Goal: Task Accomplishment & Management: Complete application form

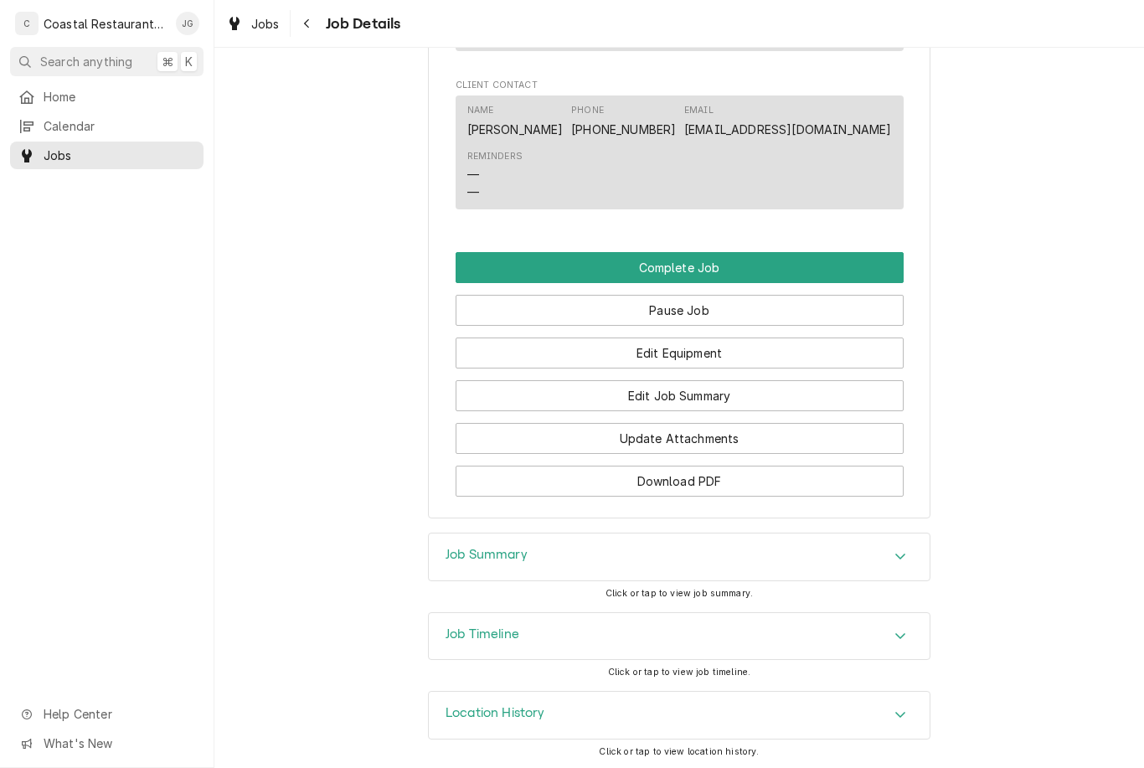
scroll to position [1359, 0]
click at [731, 395] on button "Edit Job Summary" at bounding box center [680, 396] width 448 height 31
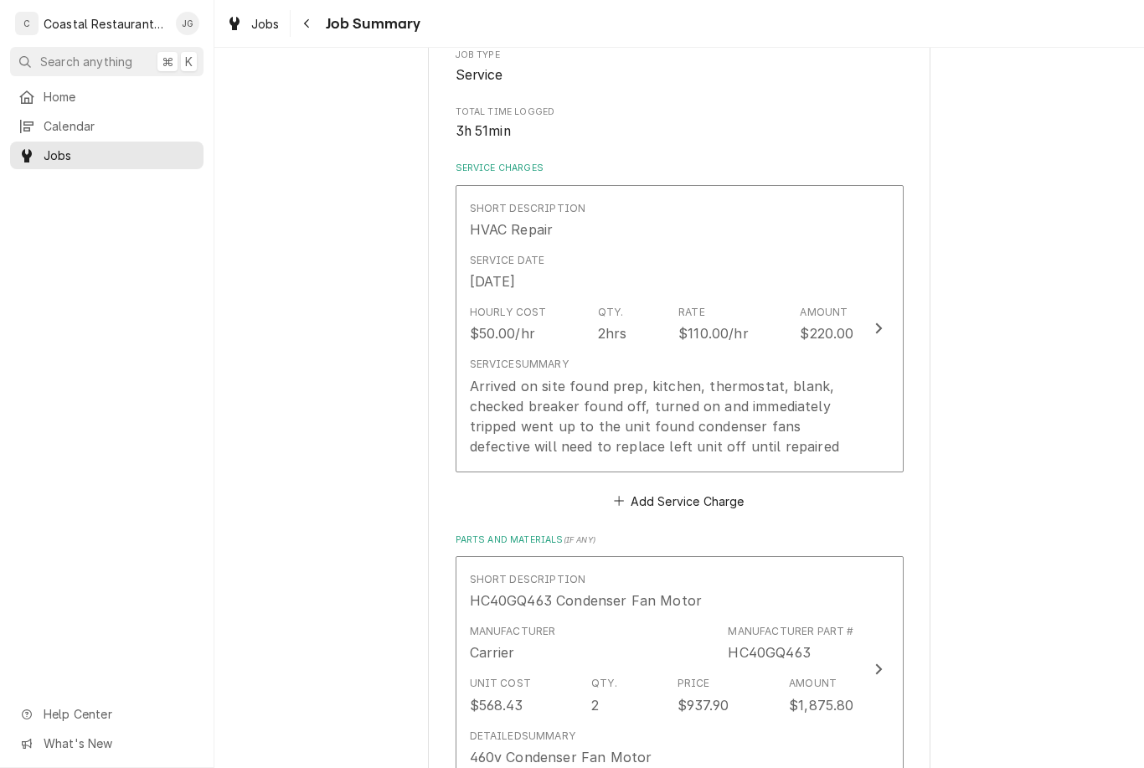
click at [714, 401] on div "Arrived on site found prep, kitchen, thermostat, blank, checked breaker found o…" at bounding box center [662, 416] width 384 height 80
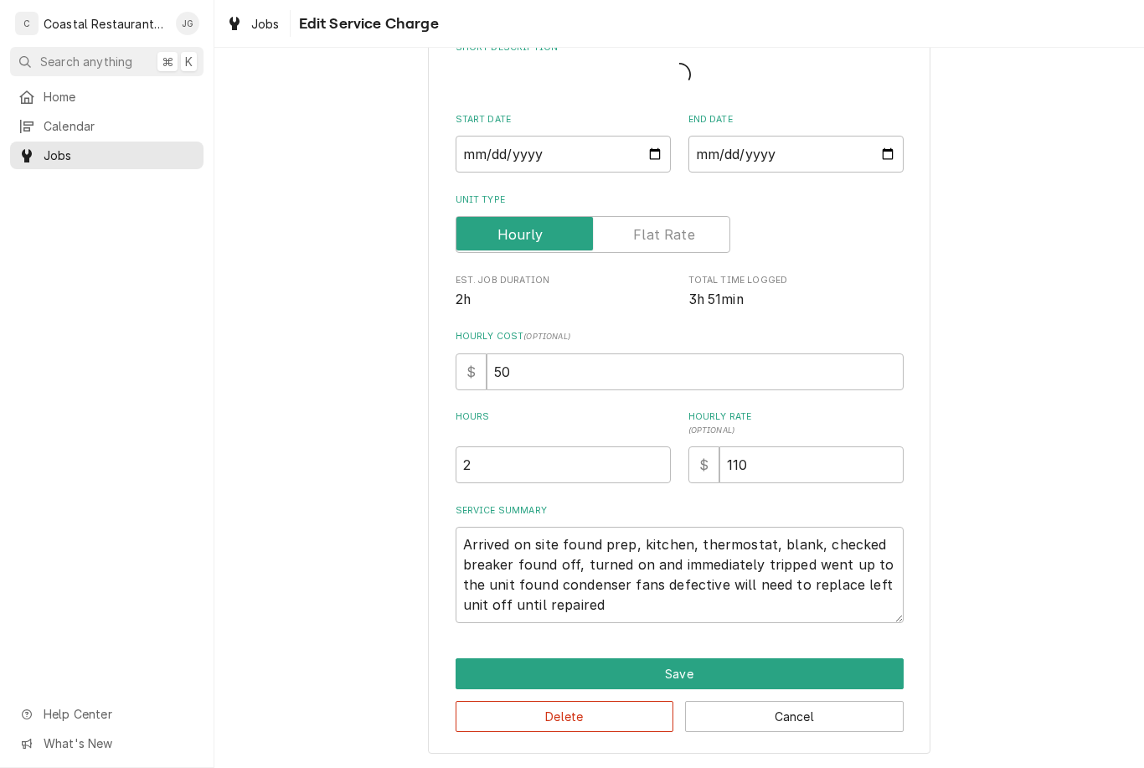
scroll to position [59, 0]
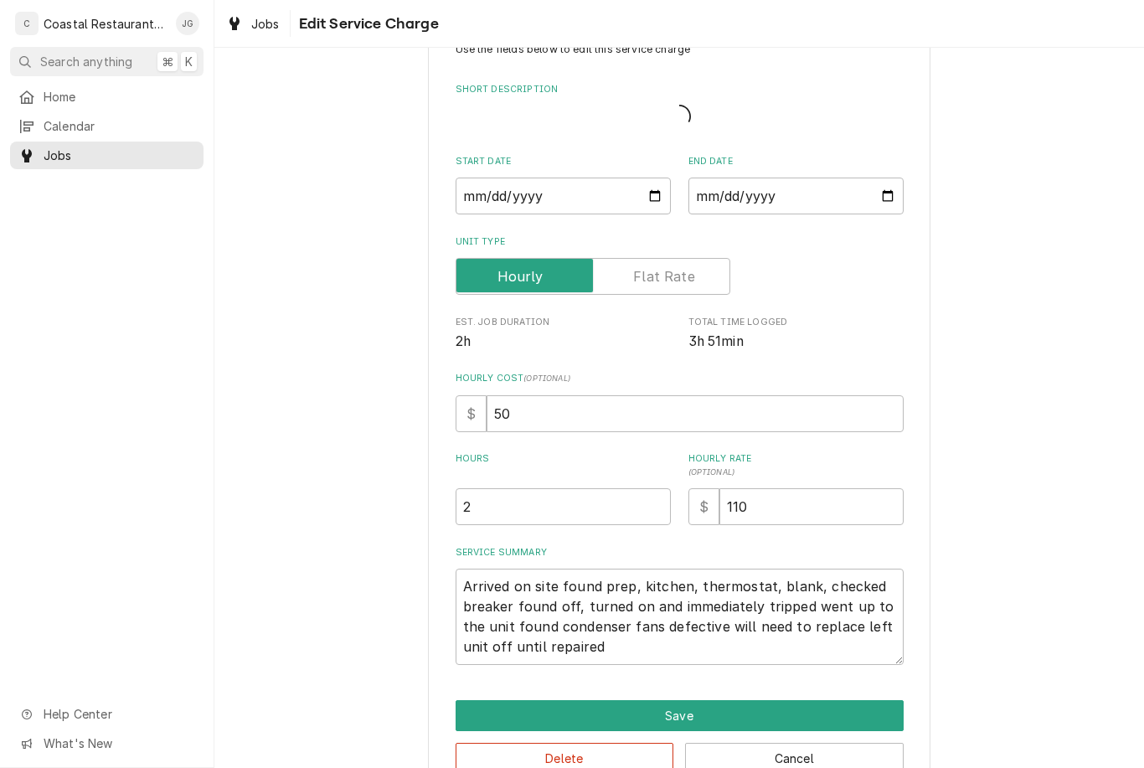
type textarea "x"
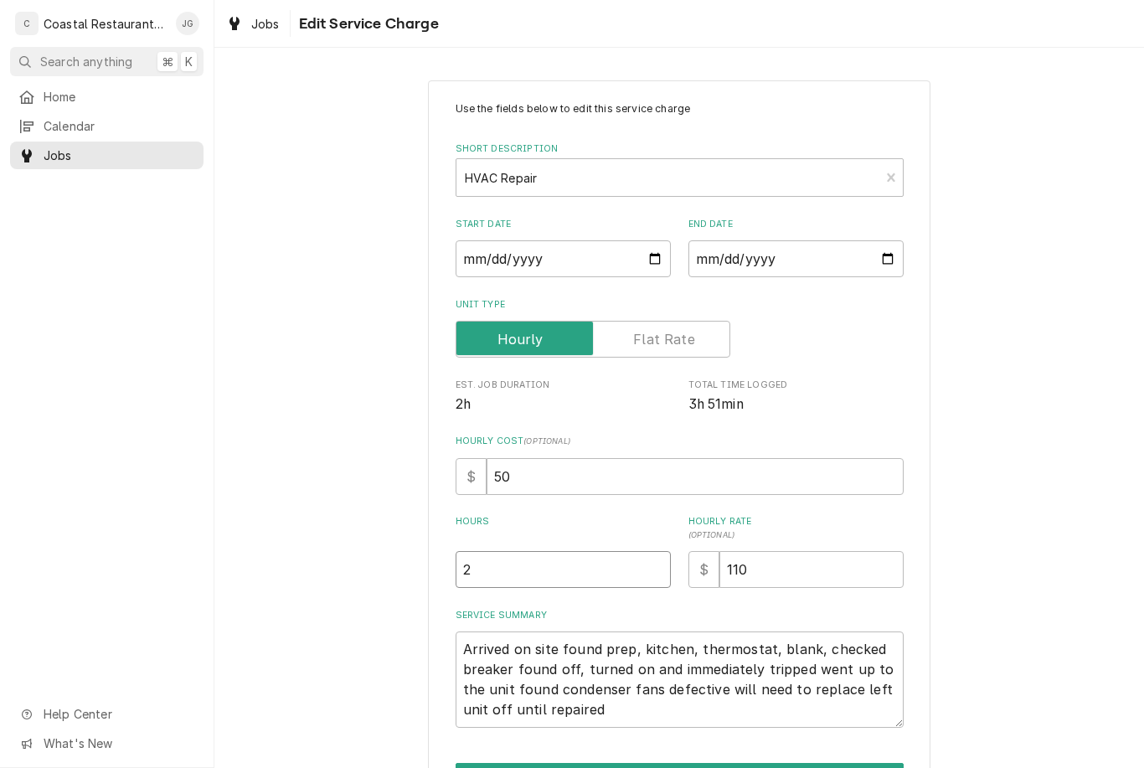
click at [593, 562] on input "2" at bounding box center [563, 569] width 215 height 37
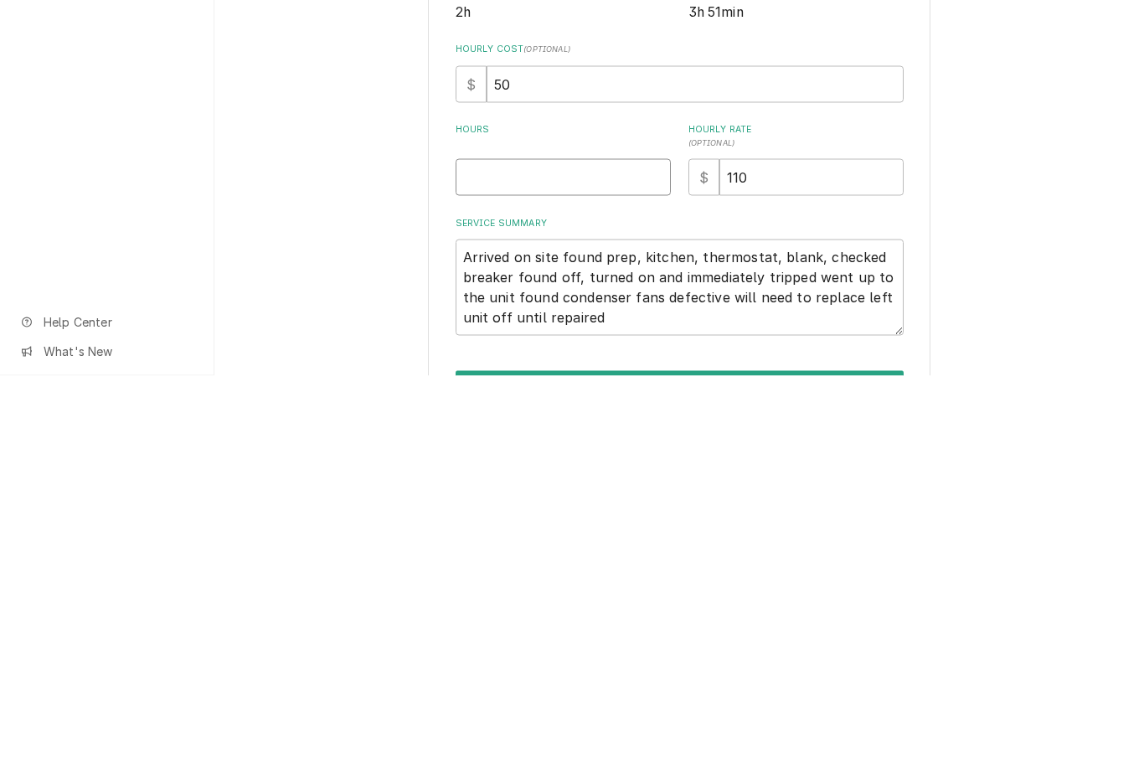
type textarea "x"
type input "4"
type textarea "x"
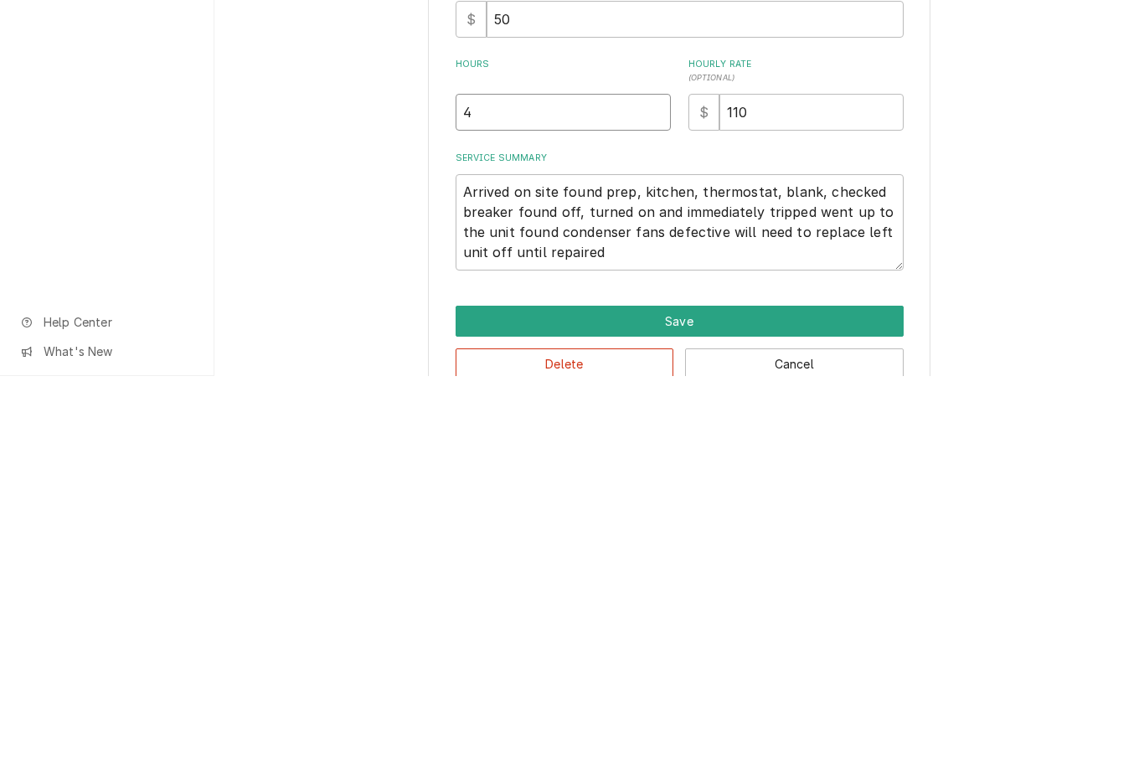
scroll to position [104, 0]
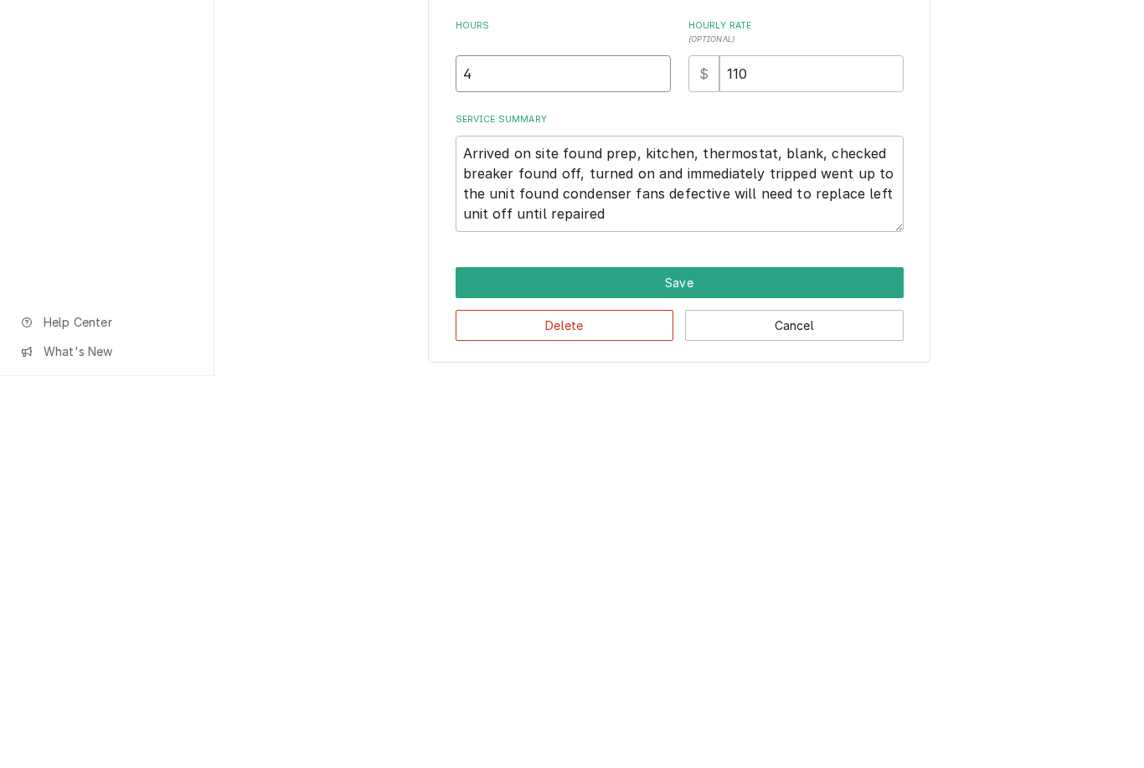
type input "4"
click at [651, 528] on textarea "Arrived on site found prep, kitchen, thermostat, blank, checked breaker found o…" at bounding box center [680, 576] width 448 height 96
type textarea "x"
type textarea "Arrived on site found prep, kitchen, thermostat, blank, checked breaker found o…"
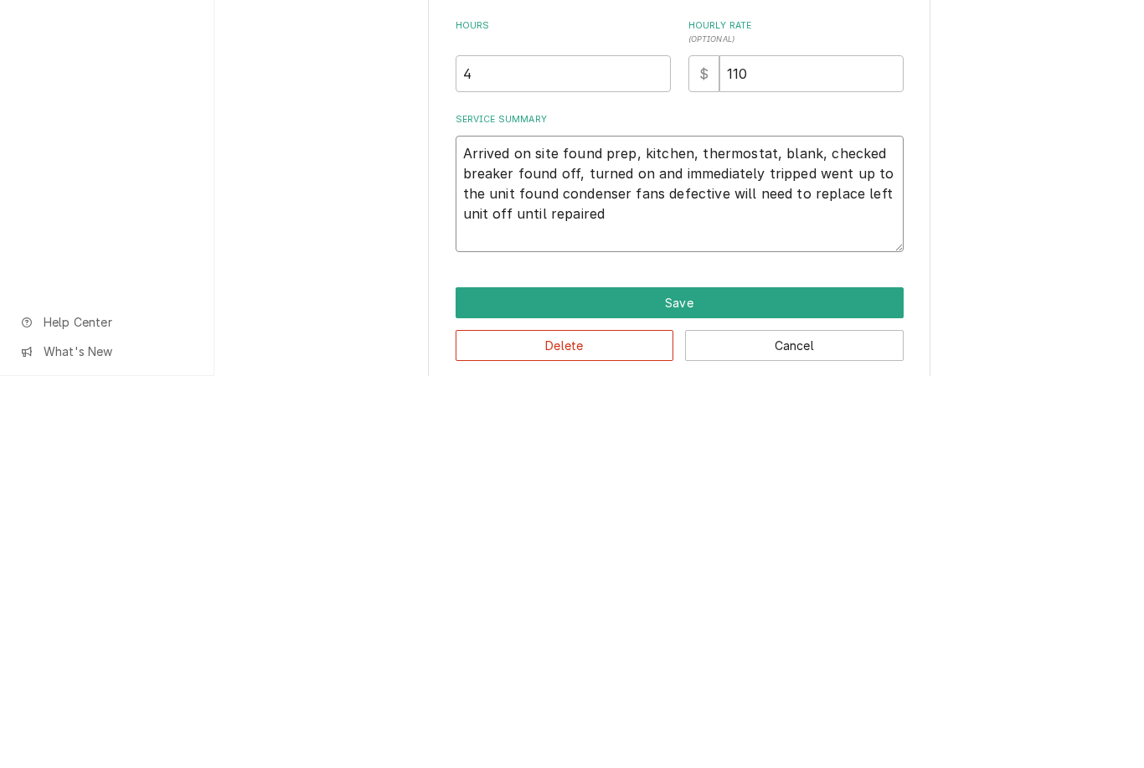
type textarea "x"
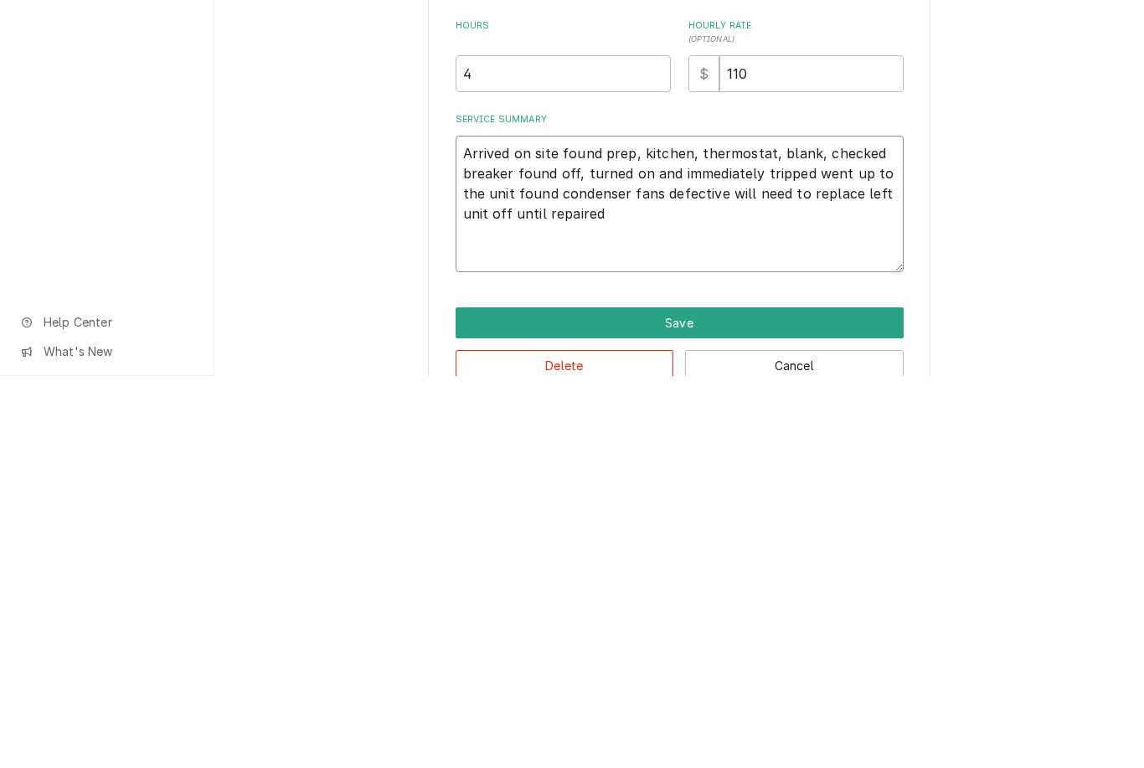
type textarea "Arrived on site found prep, kitchen, thermostat, blank, checked breaker found o…"
type textarea "x"
type textarea "Arrived on site found prep, kitchen, thermostat, blank, checked breaker found o…"
type textarea "x"
type textarea "Arrived on site found prep, kitchen, thermostat, blank, checked breaker found o…"
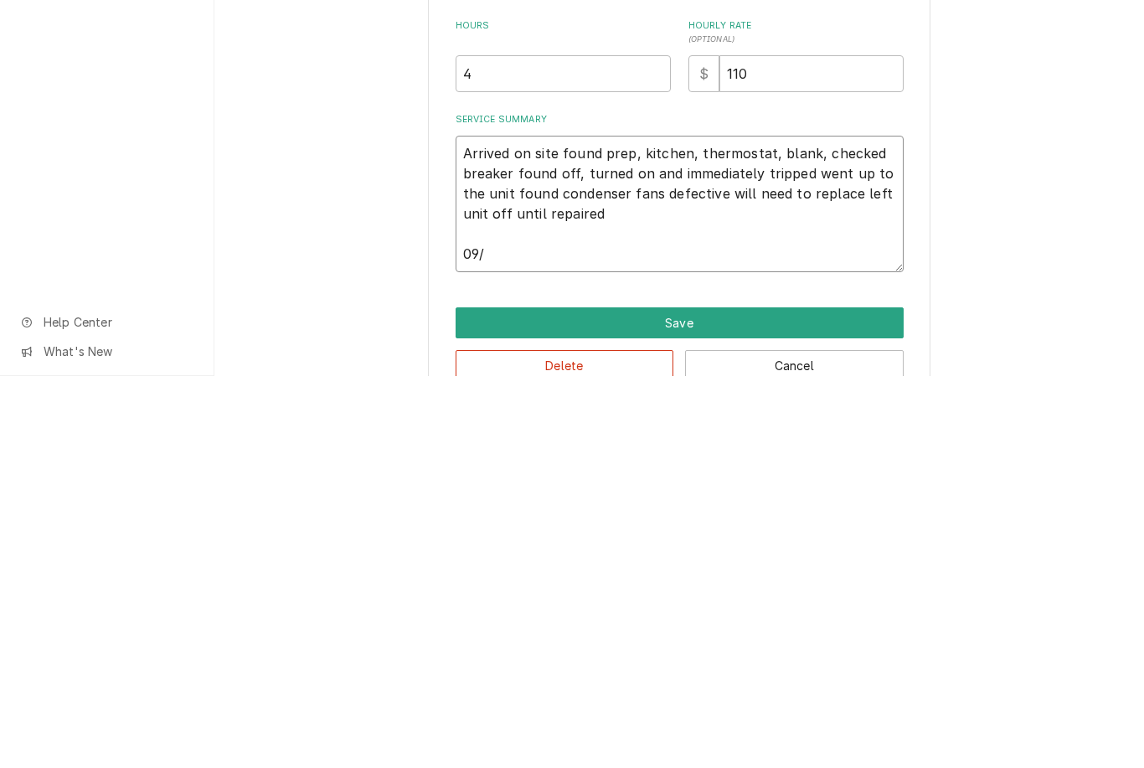
type textarea "x"
type textarea "Arrived on site found prep, kitchen, thermostat, blank, checked breaker found o…"
type textarea "x"
type textarea "Arrived on site found prep, kitchen, thermostat, blank, checked breaker found o…"
type textarea "x"
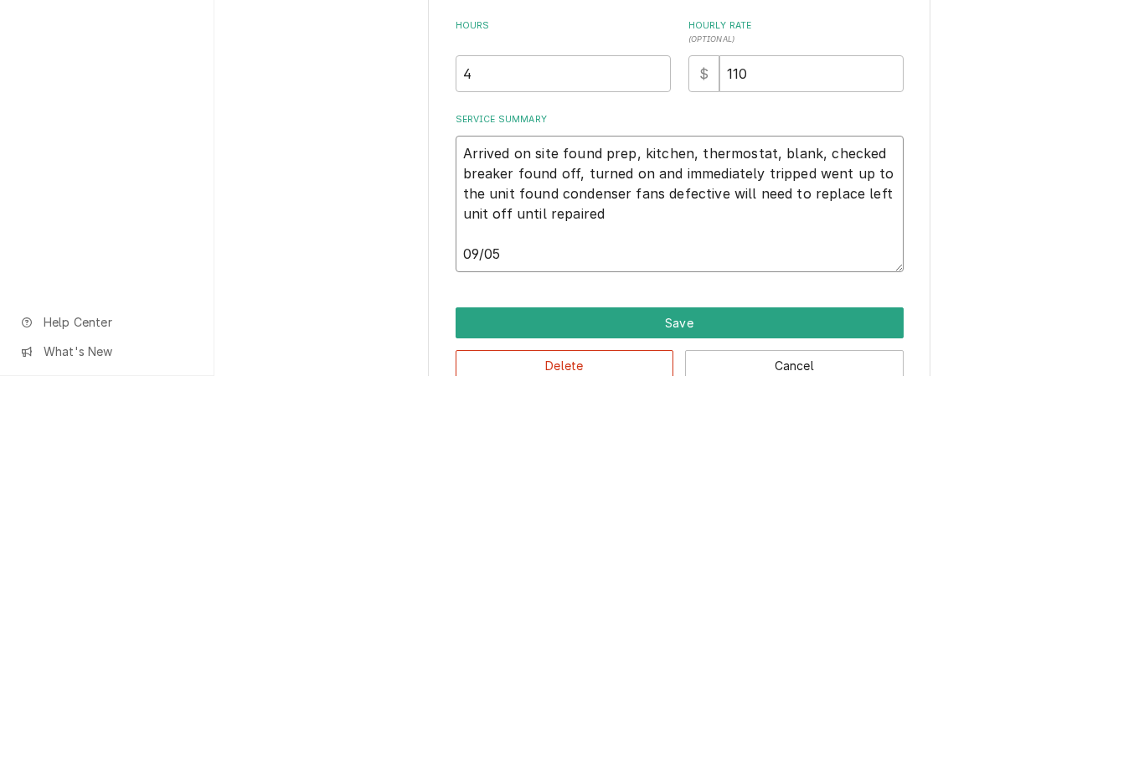
type textarea "Arrived on site found prep, kitchen, thermostat, blank, checked breaker found o…"
type textarea "x"
type textarea "Arrived on site found prep, kitchen, thermostat, blank, checked breaker found o…"
type textarea "x"
type textarea "Arrived on site found prep, kitchen, thermostat, blank, checked breaker found o…"
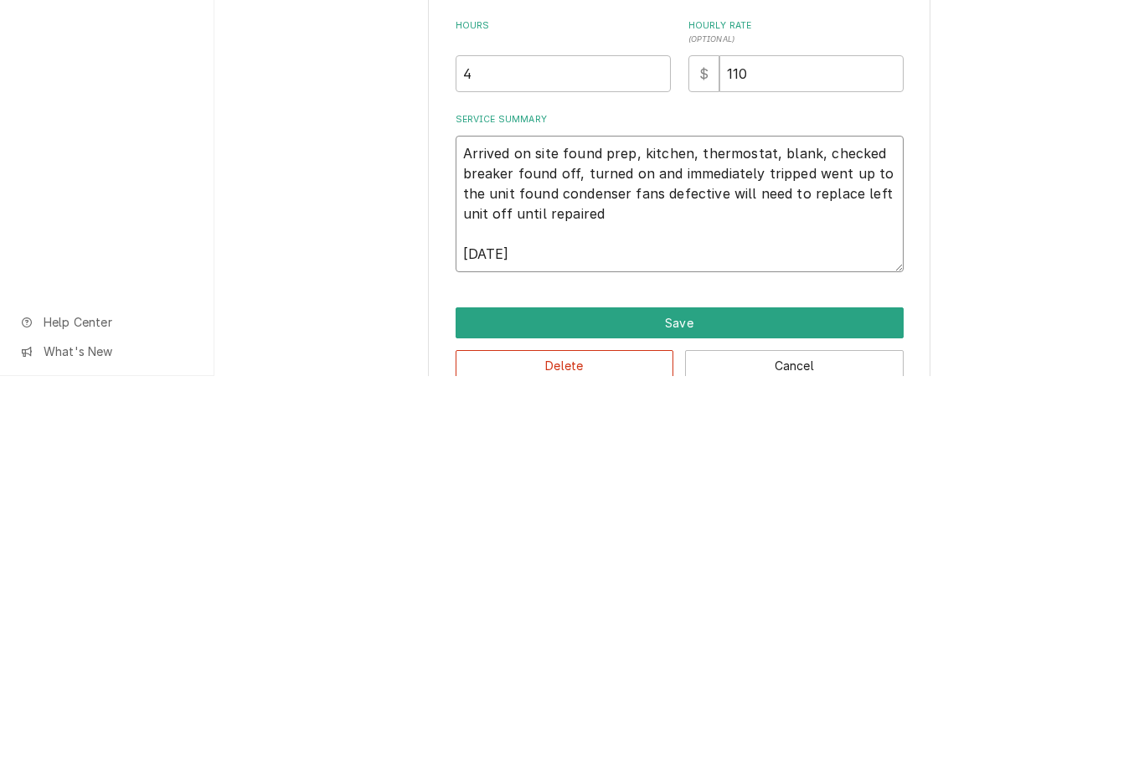
type textarea "x"
type textarea "Arrived on site found prep, kitchen, thermostat, blank, checked breaker found o…"
type textarea "x"
type textarea "Arrived on site found prep, kitchen, thermostat, blank, checked breaker found o…"
type textarea "x"
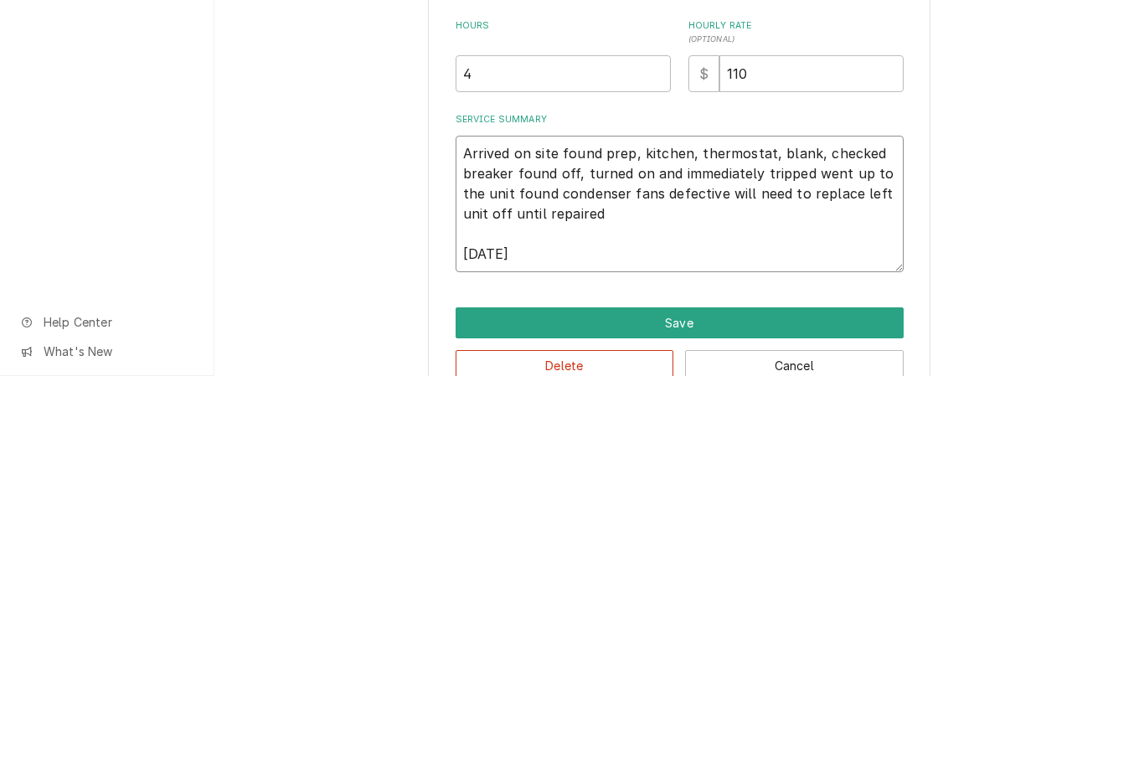
type textarea "Arrived on site found prep, kitchen, thermostat, blank, checked breaker found o…"
type textarea "x"
type textarea "Arrived on site found prep, kitchen, thermostat, blank, checked breaker found o…"
type textarea "x"
type textarea "Arrived on site found prep, kitchen, thermostat, blank, checked breaker found o…"
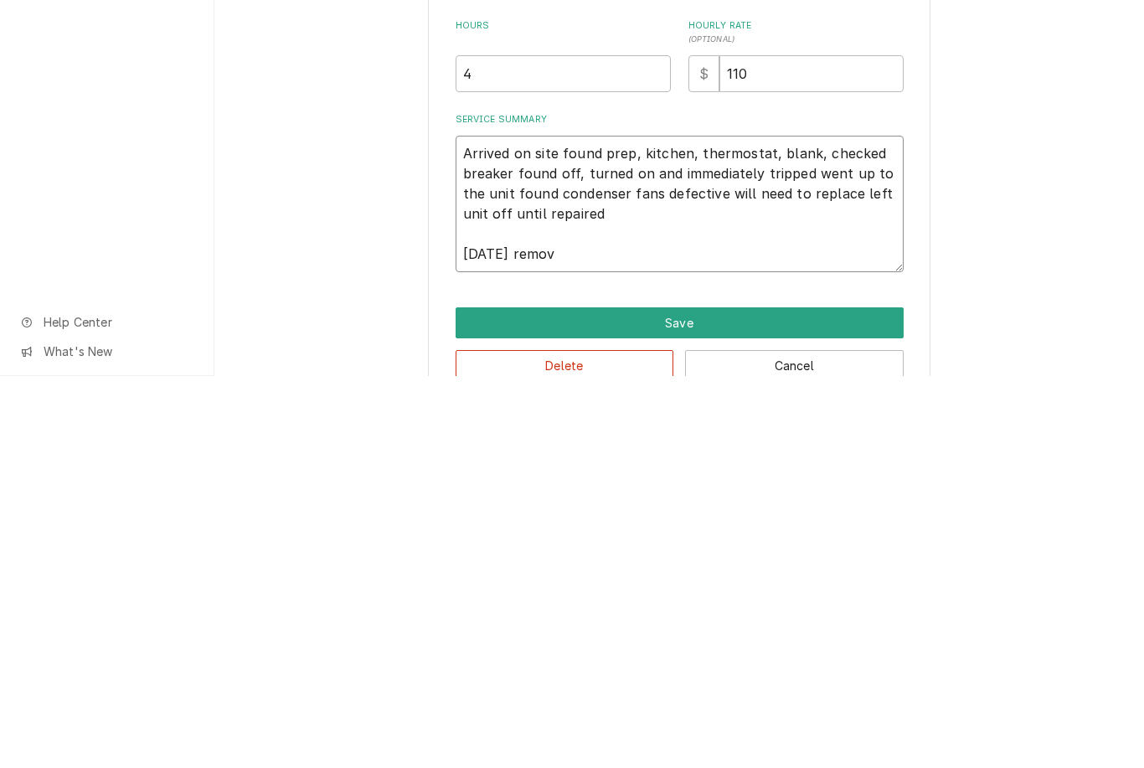
type textarea "x"
type textarea "Arrived on site found prep, kitchen, thermostat, blank, checked breaker found o…"
type textarea "x"
type textarea "Arrived on site found prep, kitchen, thermostat, blank, checked breaker found o…"
type textarea "x"
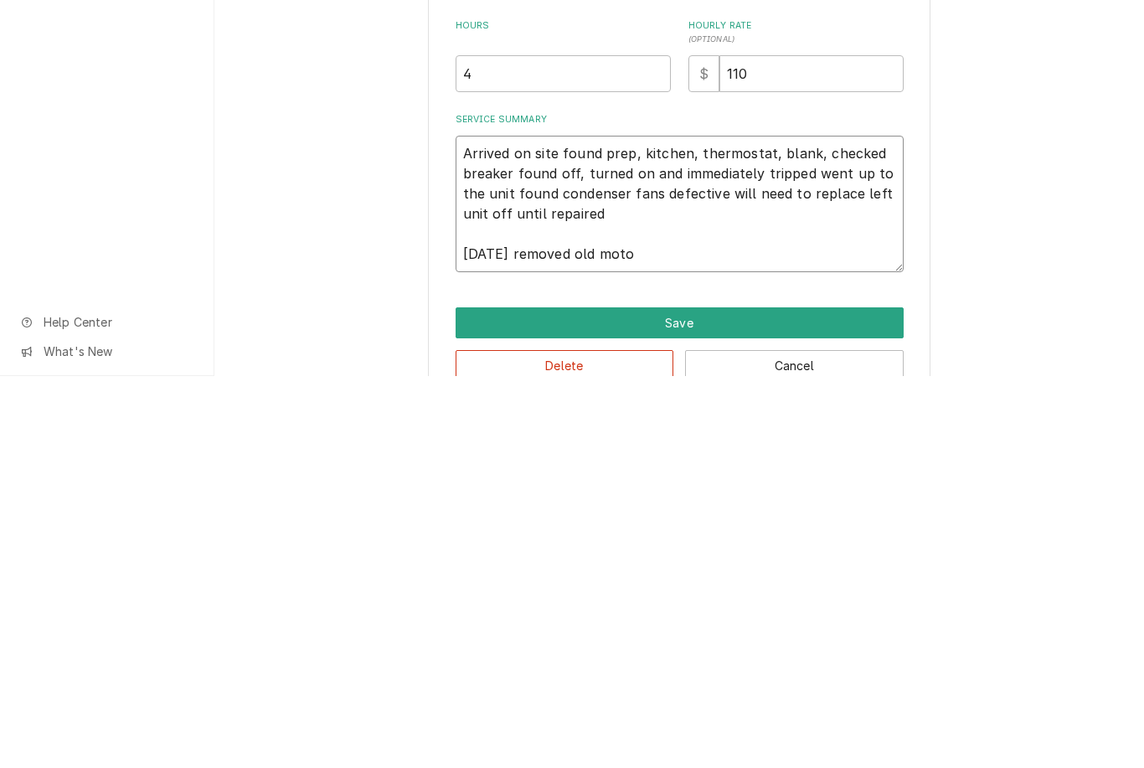
type textarea "Arrived on site found prep, kitchen, thermostat, blank, checked breaker found o…"
type textarea "x"
type textarea "Arrived on site found prep, kitchen, thermostat, blank, checked breaker found o…"
type textarea "x"
type textarea "Arrived on site found prep, kitchen, thermostat, blank, checked breaker found o…"
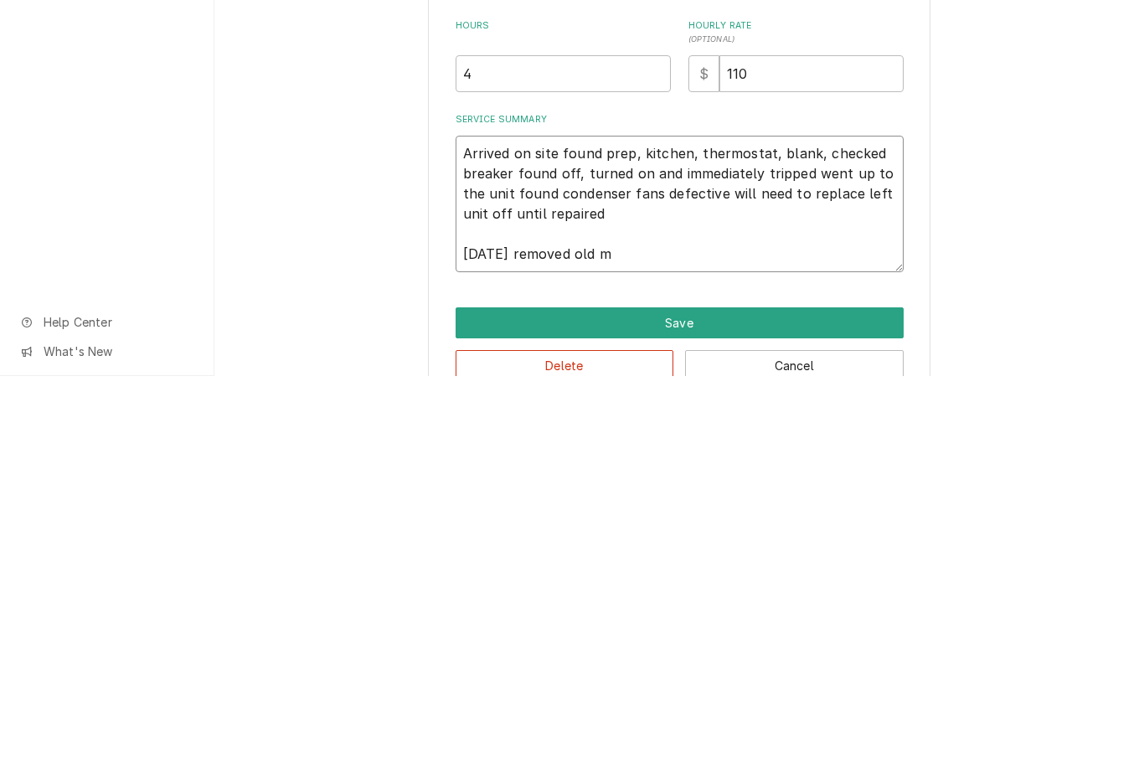
type textarea "x"
type textarea "Arrived on site found prep, kitchen, thermostat, blank, checked breaker found o…"
type textarea "x"
type textarea "Arrived on site found prep, kitchen, thermostat, blank, checked breaker found o…"
type textarea "x"
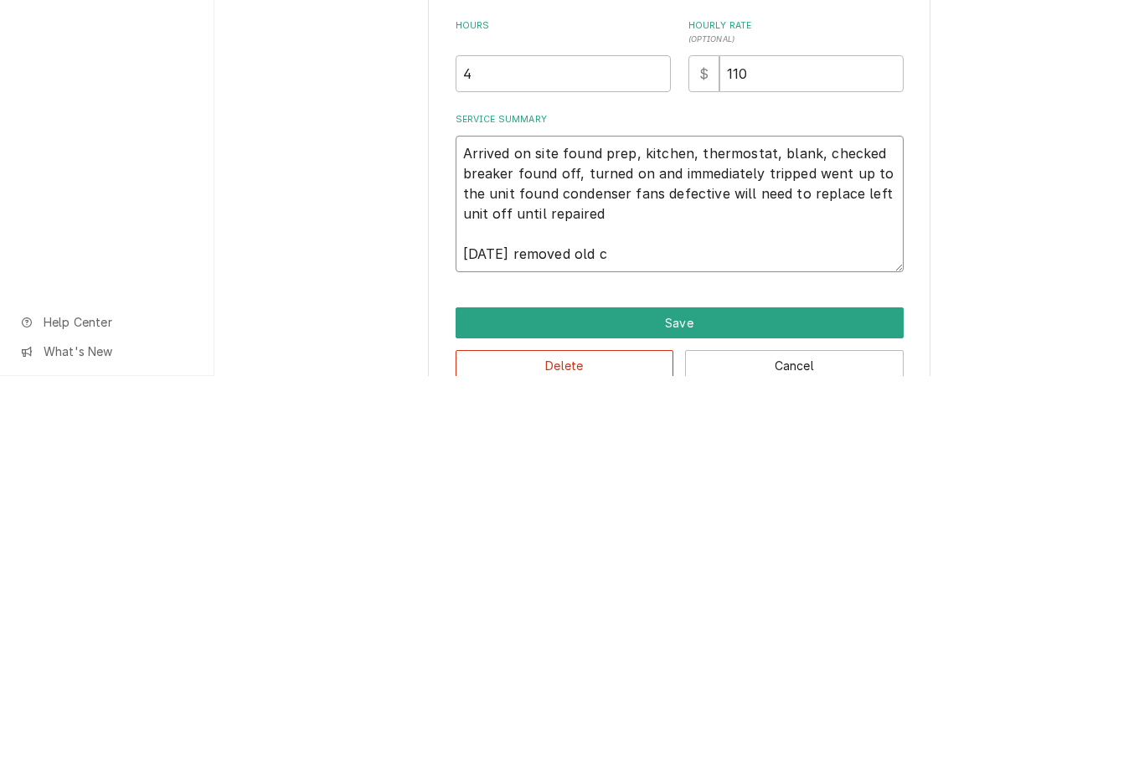
type textarea "Arrived on site found prep, kitchen, thermostat, blank, checked breaker found o…"
type textarea "x"
type textarea "Arrived on site found prep, kitchen, thermostat, blank, checked breaker found o…"
type textarea "x"
type textarea "Arrived on site found prep, kitchen, thermostat, blank, checked breaker found o…"
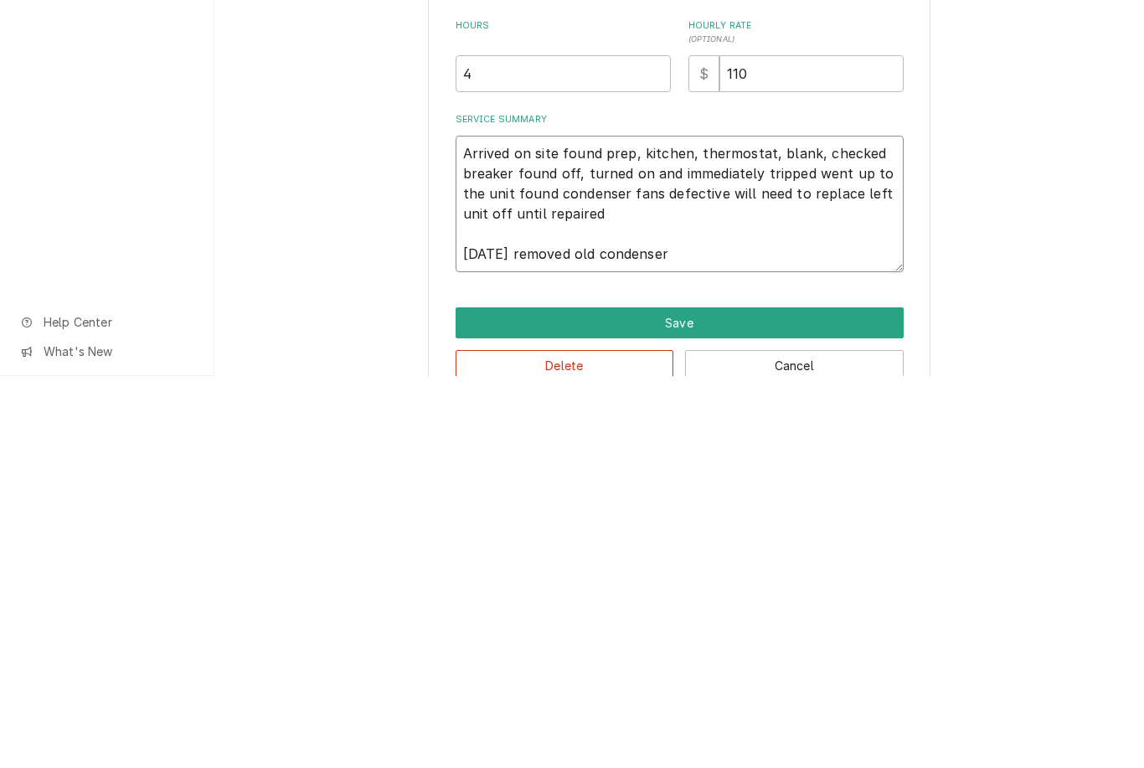
type textarea "x"
type textarea "Arrived on site found prep, kitchen, thermostat, blank, checked breaker found o…"
type textarea "x"
type textarea "Arrived on site found prep, kitchen, thermostat, blank, checked breaker found o…"
type textarea "x"
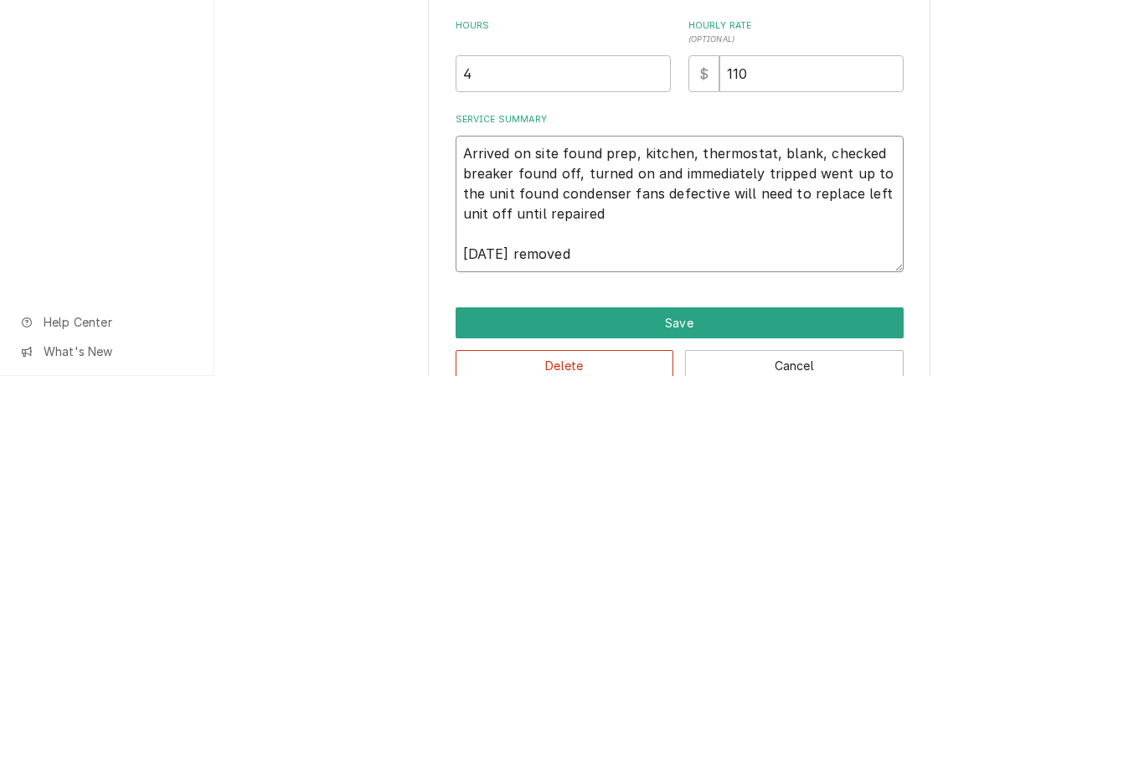
type textarea "Arrived on site found prep, kitchen, thermostat, blank, checked breaker found o…"
type textarea "x"
type textarea "Arrived on site found prep, kitchen, thermostat, blank, checked breaker found o…"
type textarea "x"
type textarea "Arrived on site found prep, kitchen, thermostat, blank, checked breaker found o…"
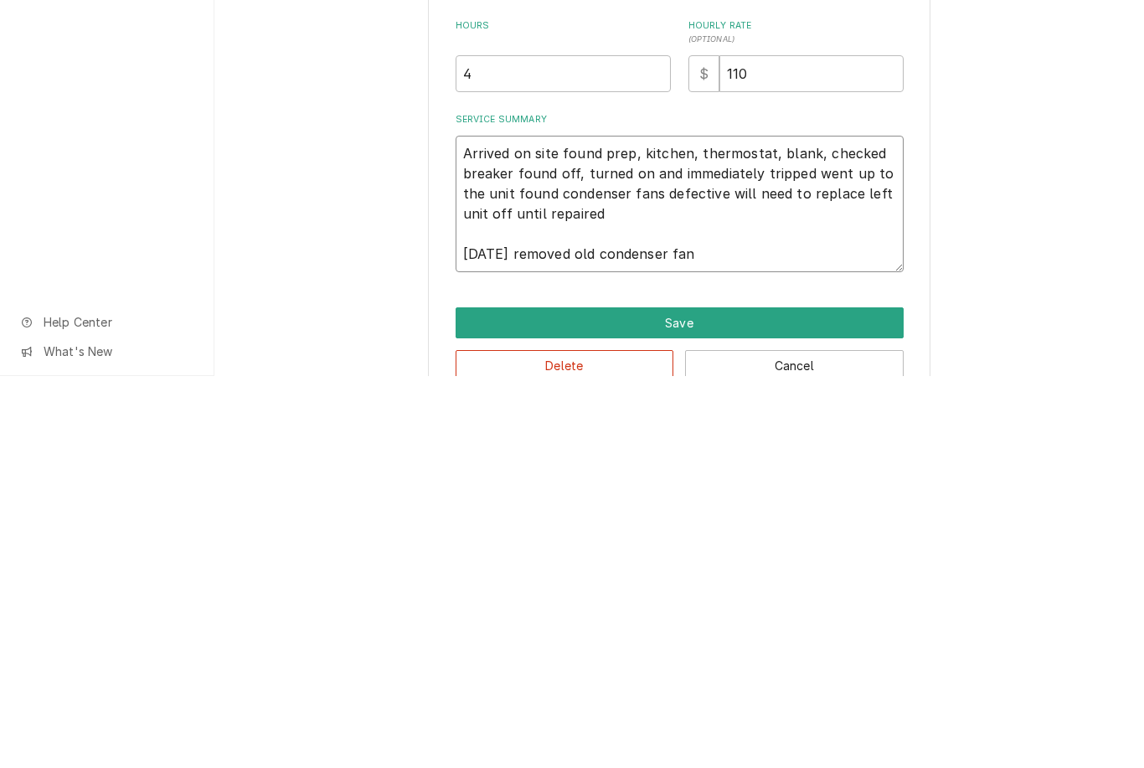
type textarea "x"
type textarea "Arrived on site found prep, kitchen, thermostat, blank, checked breaker found o…"
type textarea "x"
type textarea "Arrived on site found prep, kitchen, thermostat, blank, checked breaker found o…"
type textarea "x"
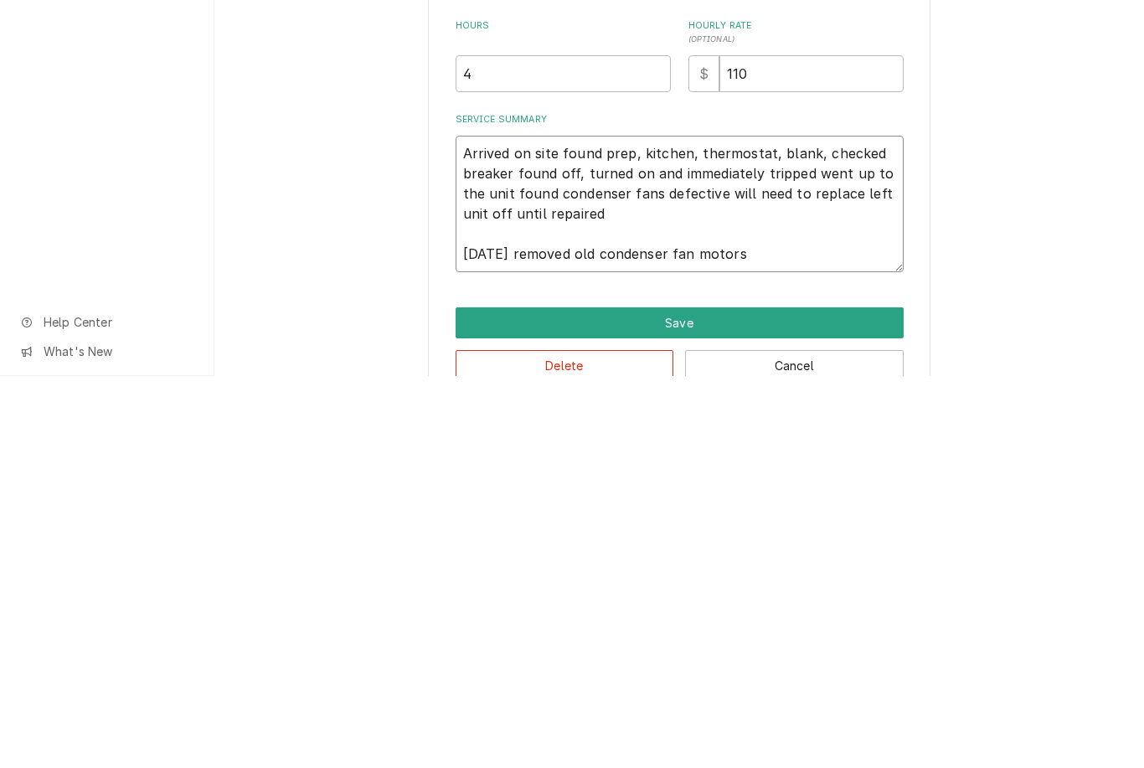
type textarea "Arrived on site found prep, kitchen, thermostat, blank, checked breaker found o…"
type textarea "x"
type textarea "Arrived on site found prep, kitchen, thermostat, blank, checked breaker found o…"
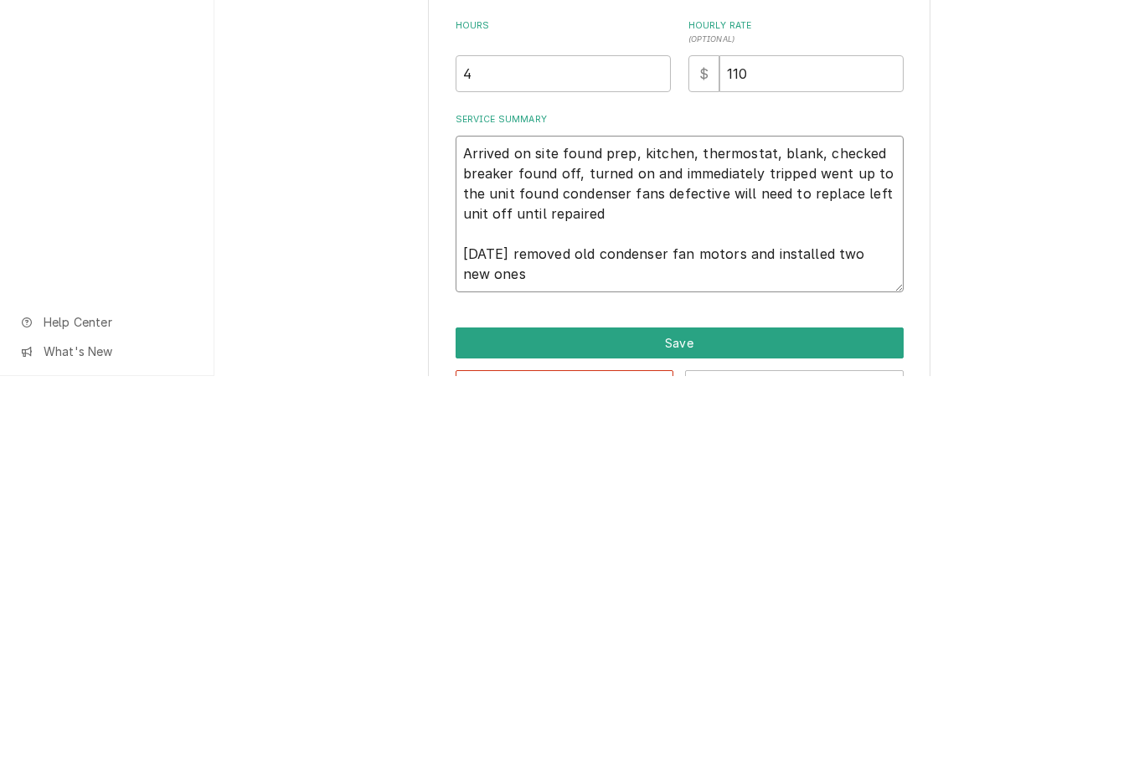
type textarea "x"
type textarea "Arrived on site found prep, kitchen, thermostat, blank, checked breaker found o…"
type textarea "x"
type textarea "Arrived on site found prep, kitchen, thermostat, blank, checked breaker found o…"
type textarea "x"
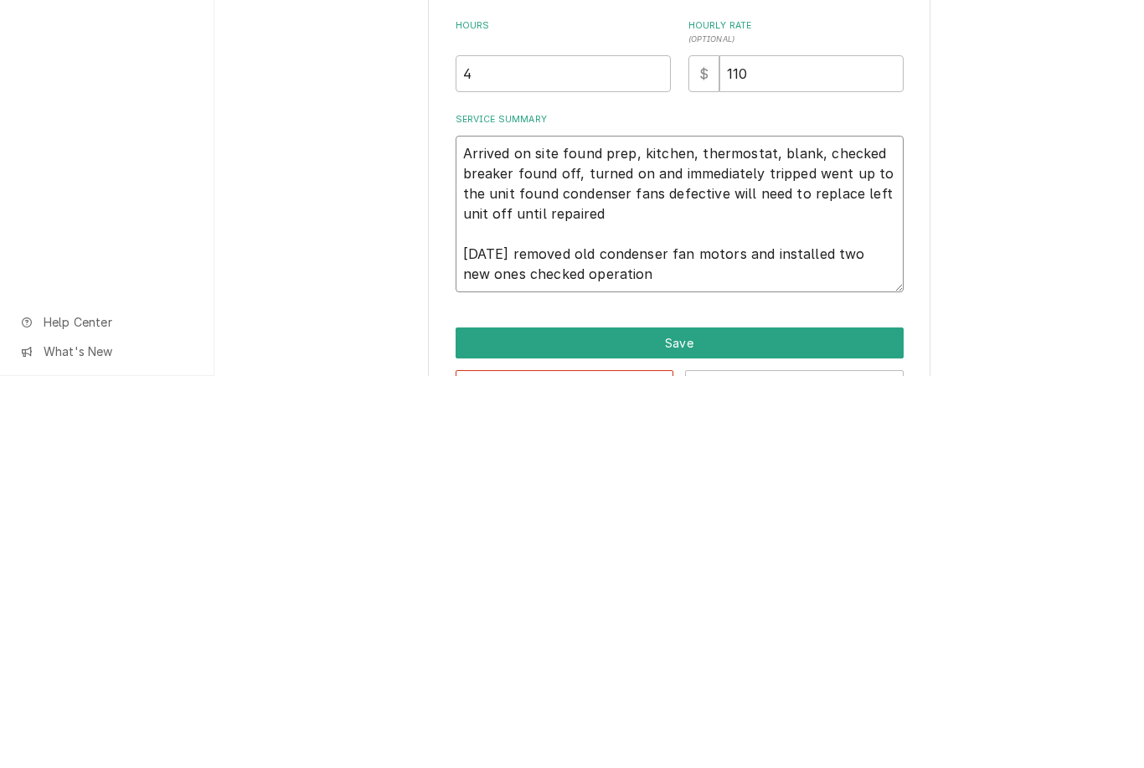
type textarea "Arrived on site found prep, kitchen, thermostat, blank, checked breaker found o…"
type textarea "x"
type textarea "Arrived on site found prep, kitchen, thermostat, blank, checked breaker found o…"
type textarea "x"
type textarea "Arrived on site found prep, kitchen, thermostat, blank, checked breaker found o…"
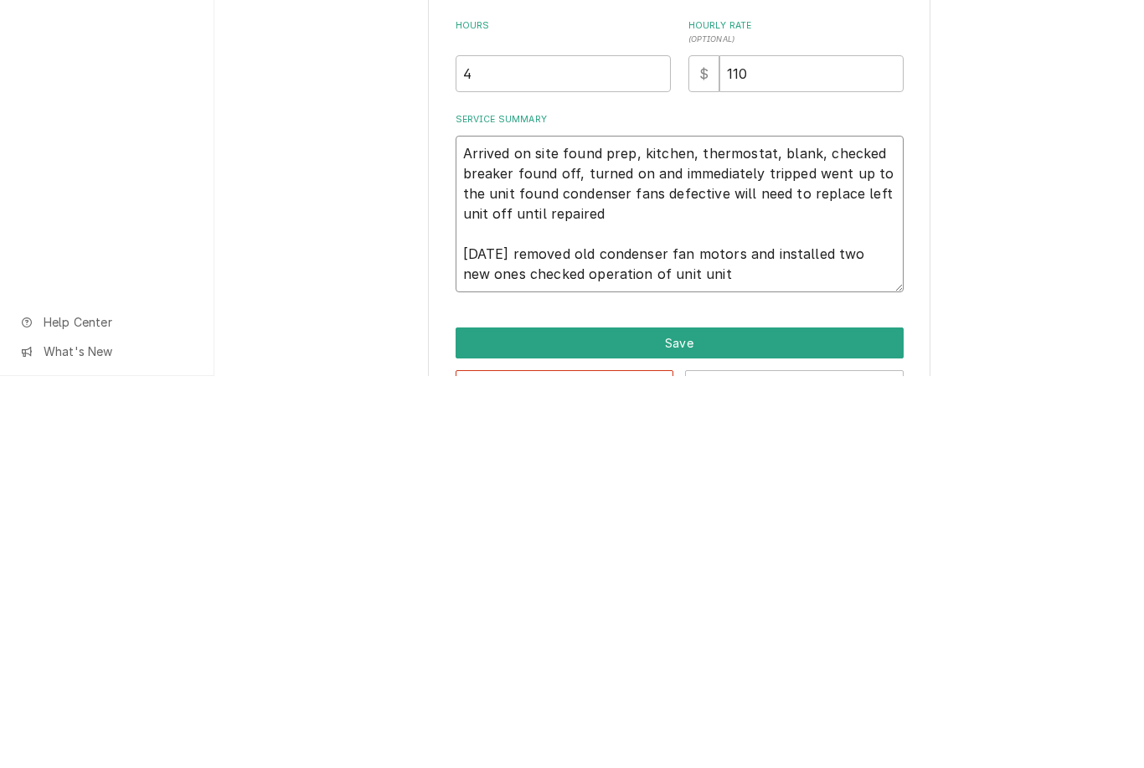
type textarea "x"
type textarea "Arrived on site found prep, kitchen, thermostat, blank, checked breaker found o…"
type textarea "x"
type textarea "Arrived on site found prep, kitchen, thermostat, blank, checked breaker found o…"
type textarea "x"
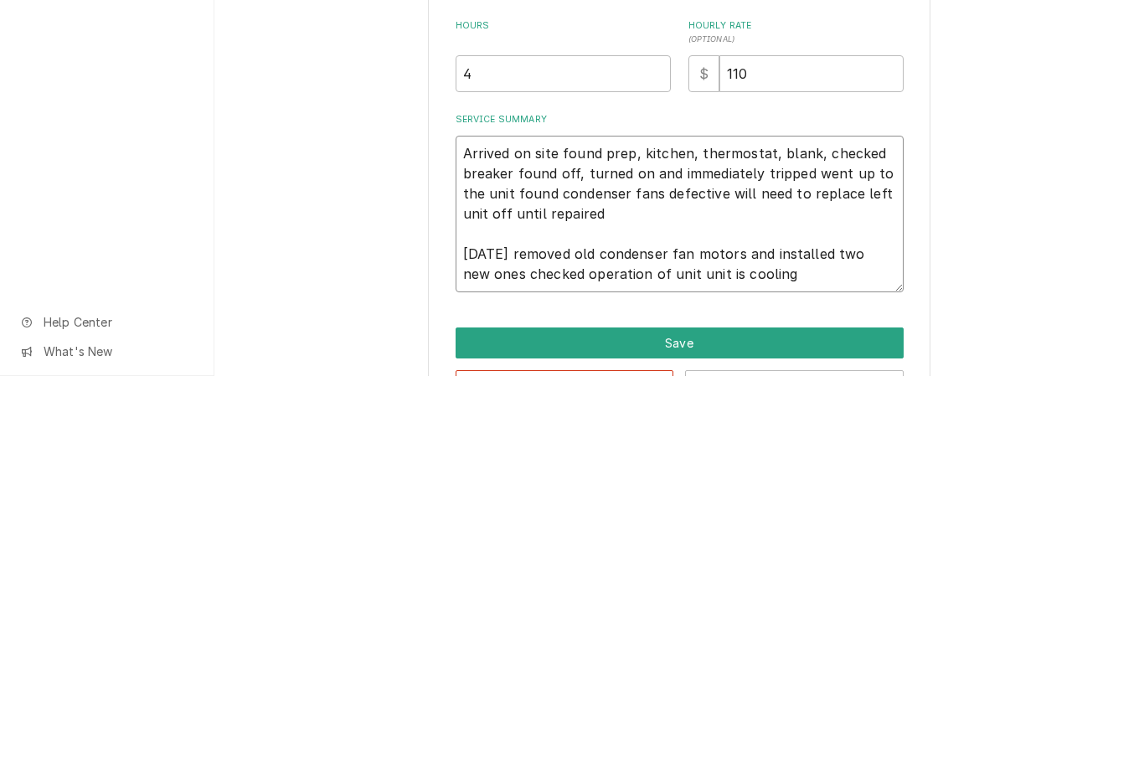
type textarea "Arrived on site found prep, kitchen, thermostat, blank, checked breaker found o…"
type textarea "x"
type textarea "Arrived on site found prep, kitchen, thermostat, blank, checked breaker found o…"
type textarea "x"
type textarea "Arrived on site found prep, kitchen, thermostat, blank, checked breaker found o…"
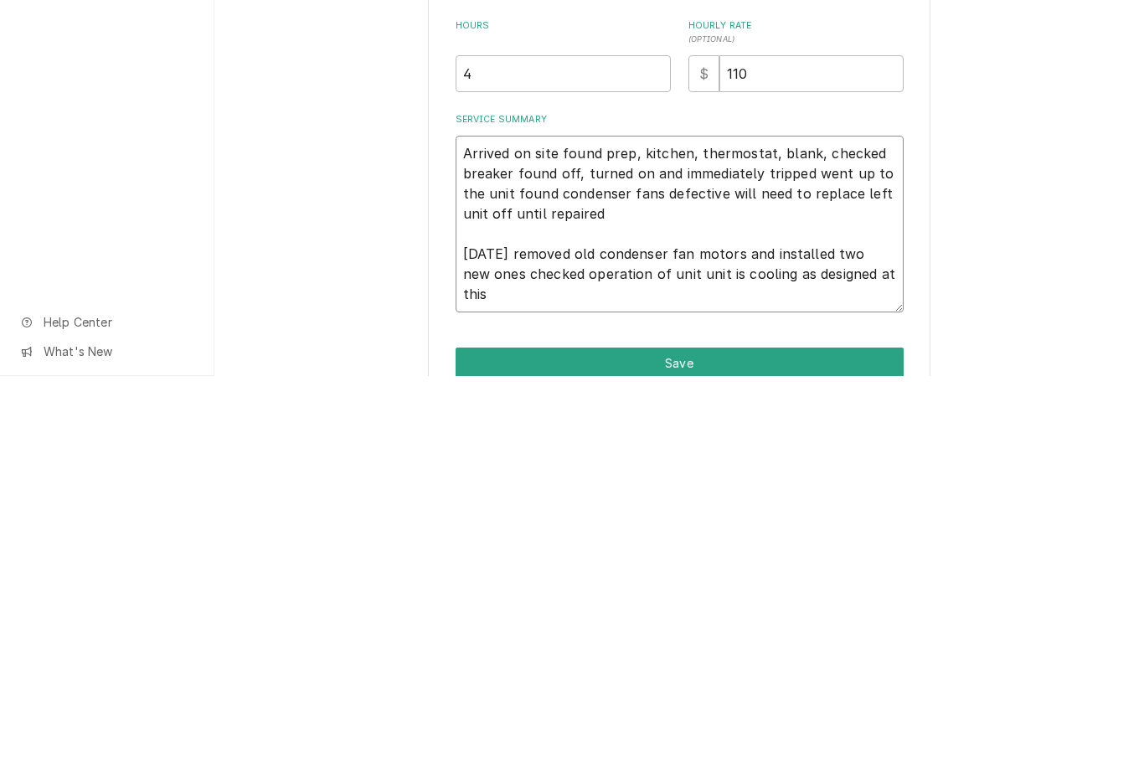
type textarea "x"
type textarea "Arrived on site found prep, kitchen, thermostat, blank, checked breaker found o…"
type textarea "x"
type textarea "Arrived on site found prep, kitchen, thermostat, blank, checked breaker found o…"
click at [989, 281] on div "Use the fields below to edit this service charge Short Description HVAC Repair …" at bounding box center [679, 405] width 930 height 888
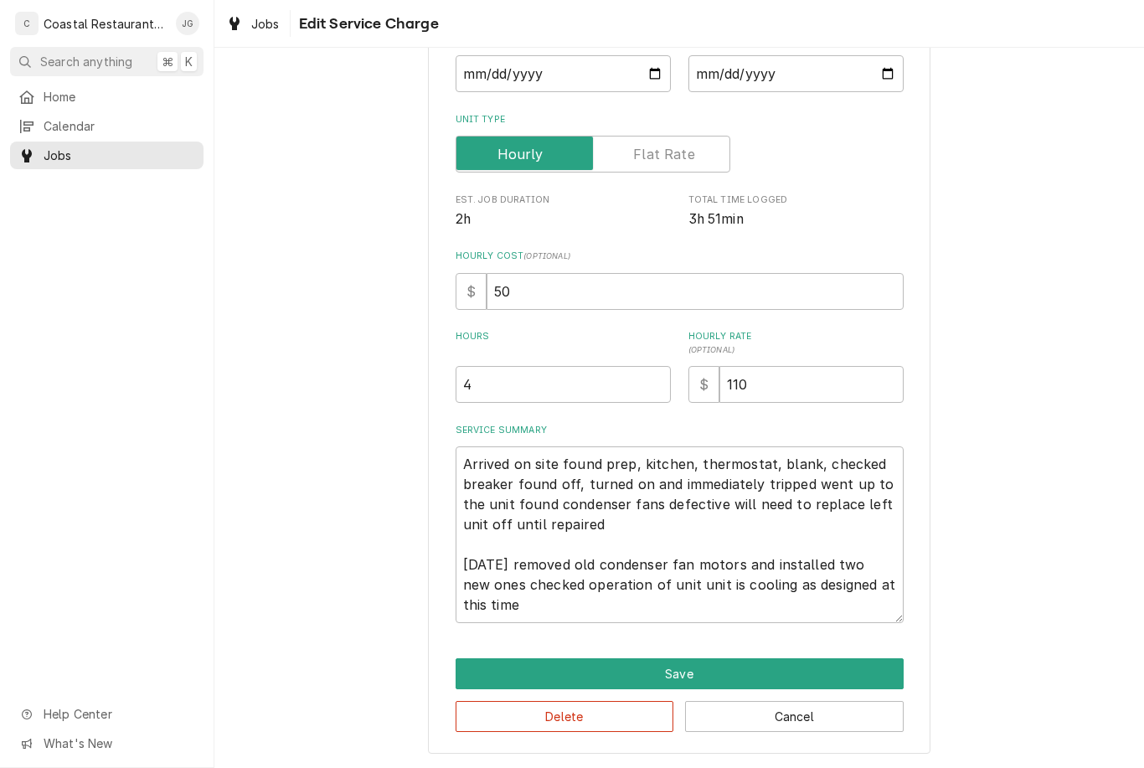
scroll to position [184, 0]
click at [738, 673] on button "Save" at bounding box center [680, 674] width 448 height 31
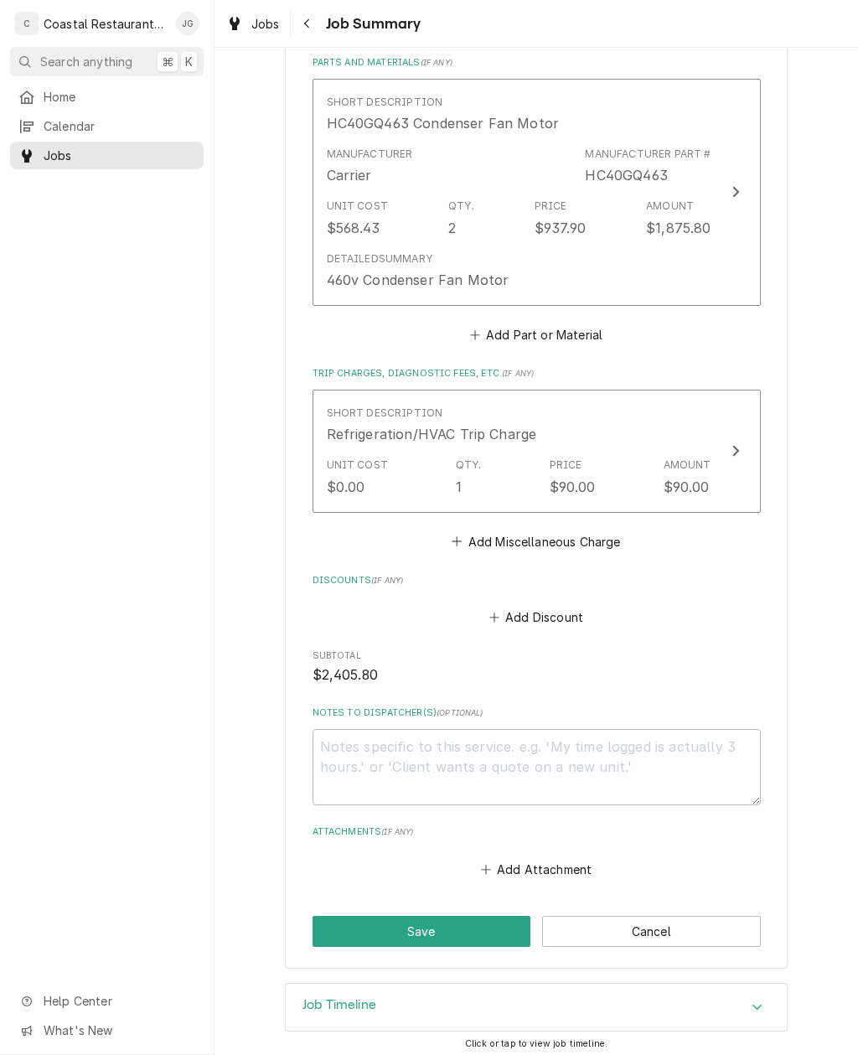
scroll to position [851, 0]
click at [451, 767] on button "Save" at bounding box center [421, 931] width 219 height 31
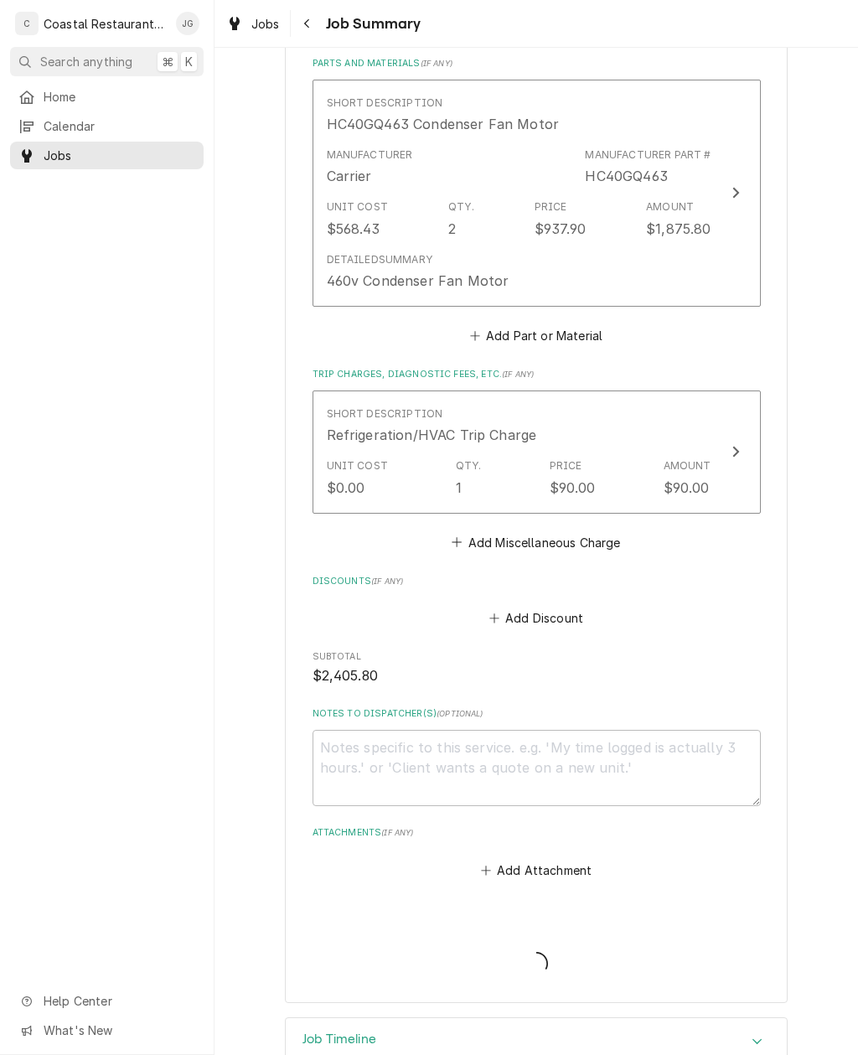
type textarea "x"
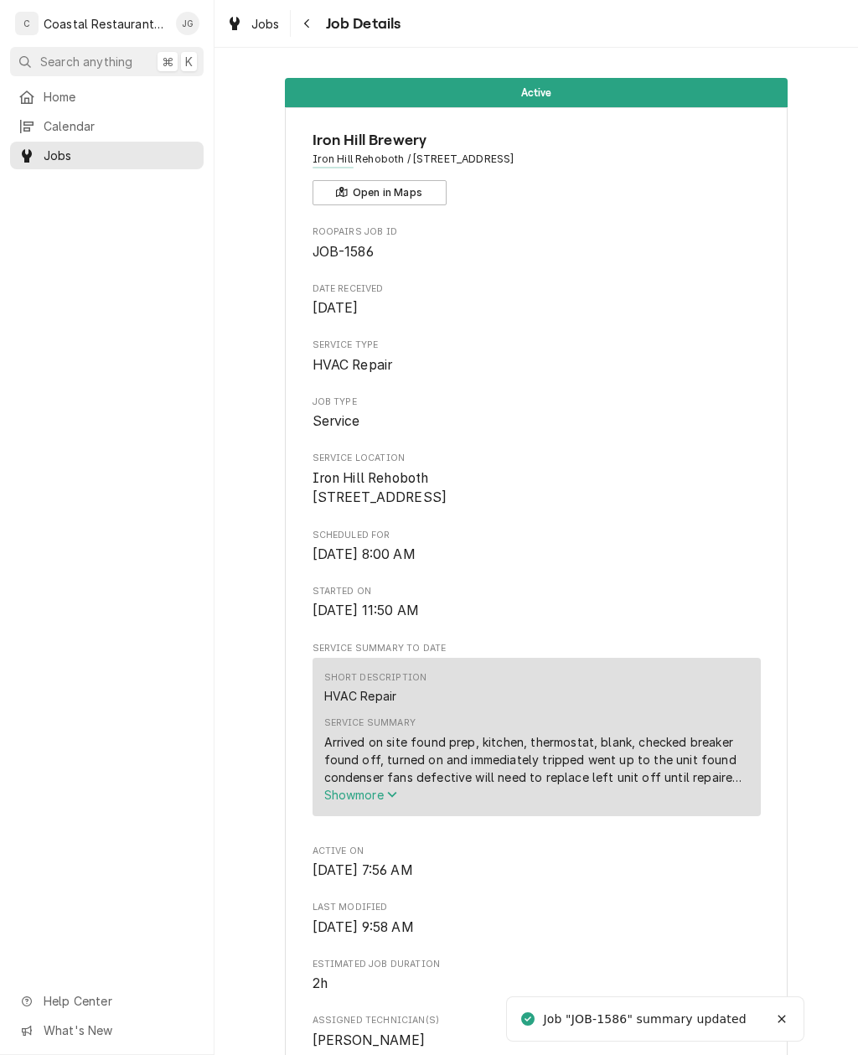
click at [30, 838] on div "Home Calendar Jobs Help Center What's New" at bounding box center [107, 569] width 214 height 972
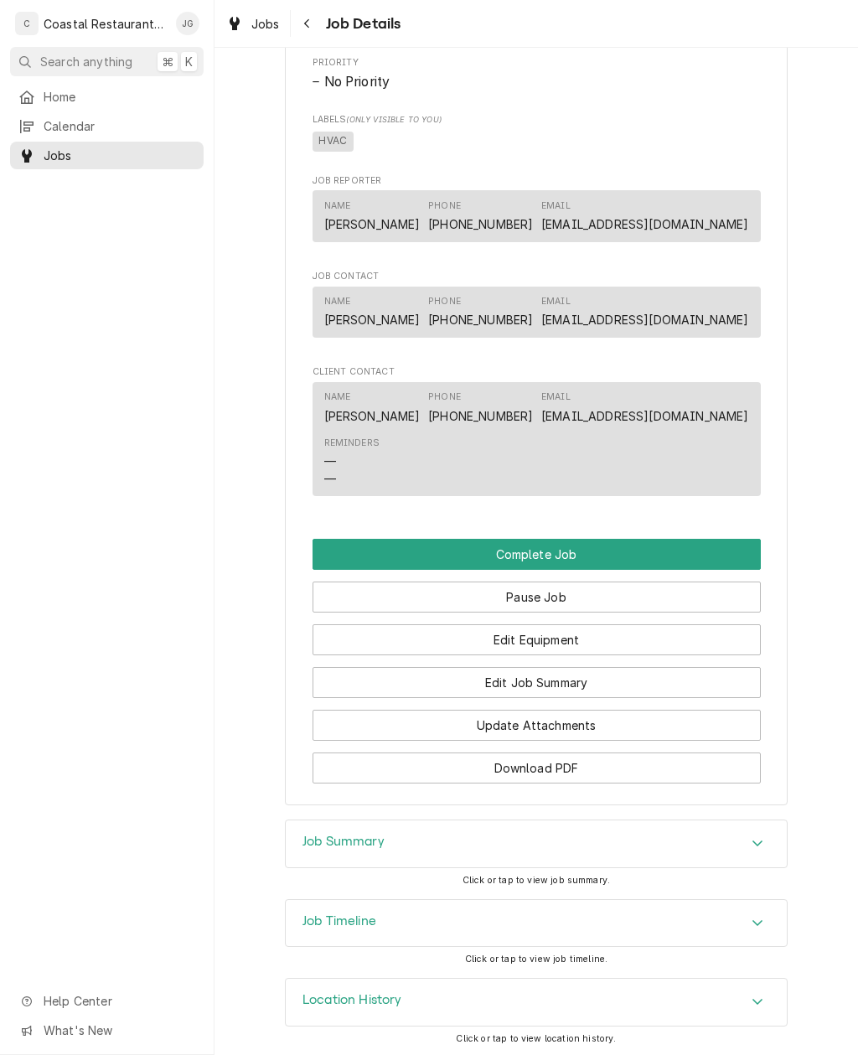
scroll to position [1090, 0]
click at [635, 549] on button "Complete Job" at bounding box center [536, 554] width 448 height 31
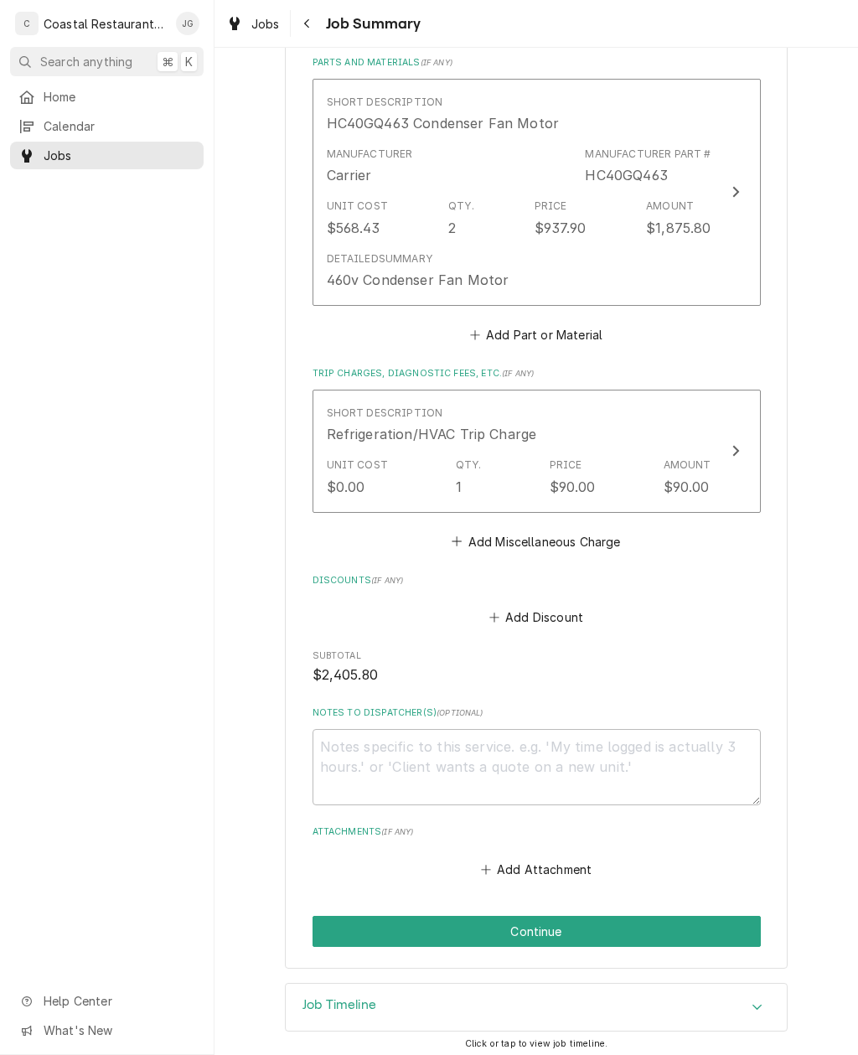
scroll to position [851, 0]
click at [606, 934] on button "Continue" at bounding box center [536, 931] width 448 height 31
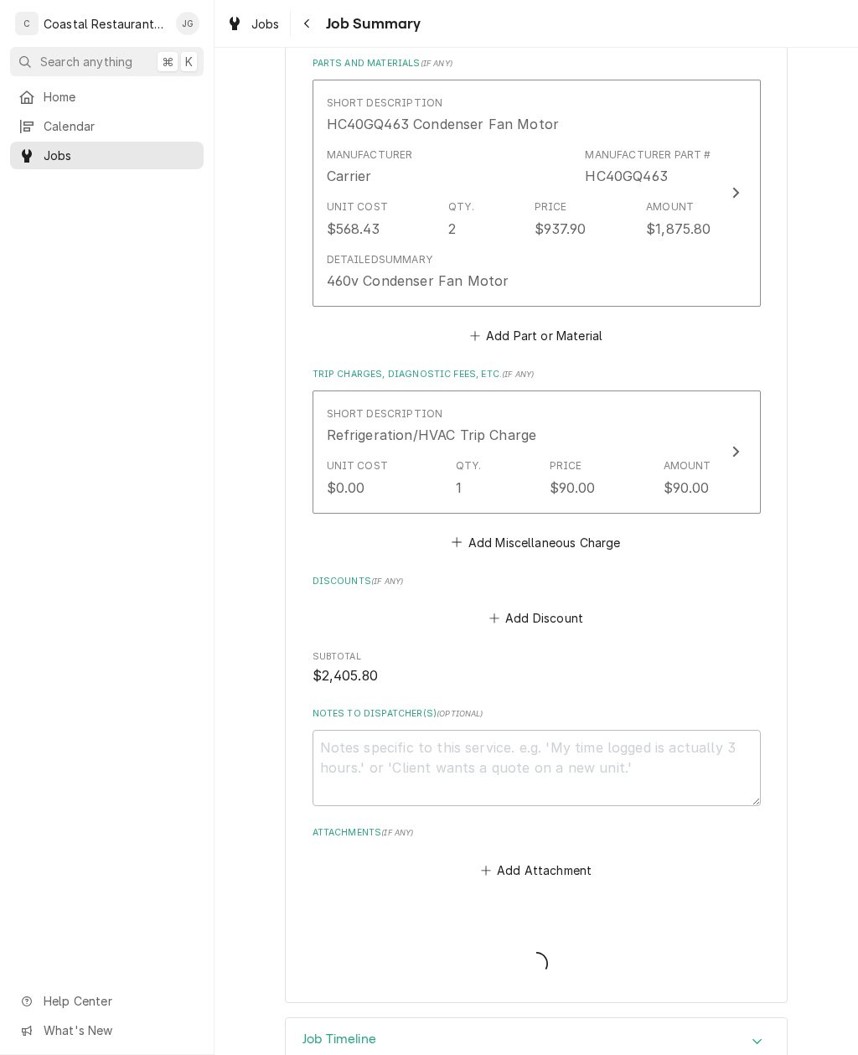
type textarea "x"
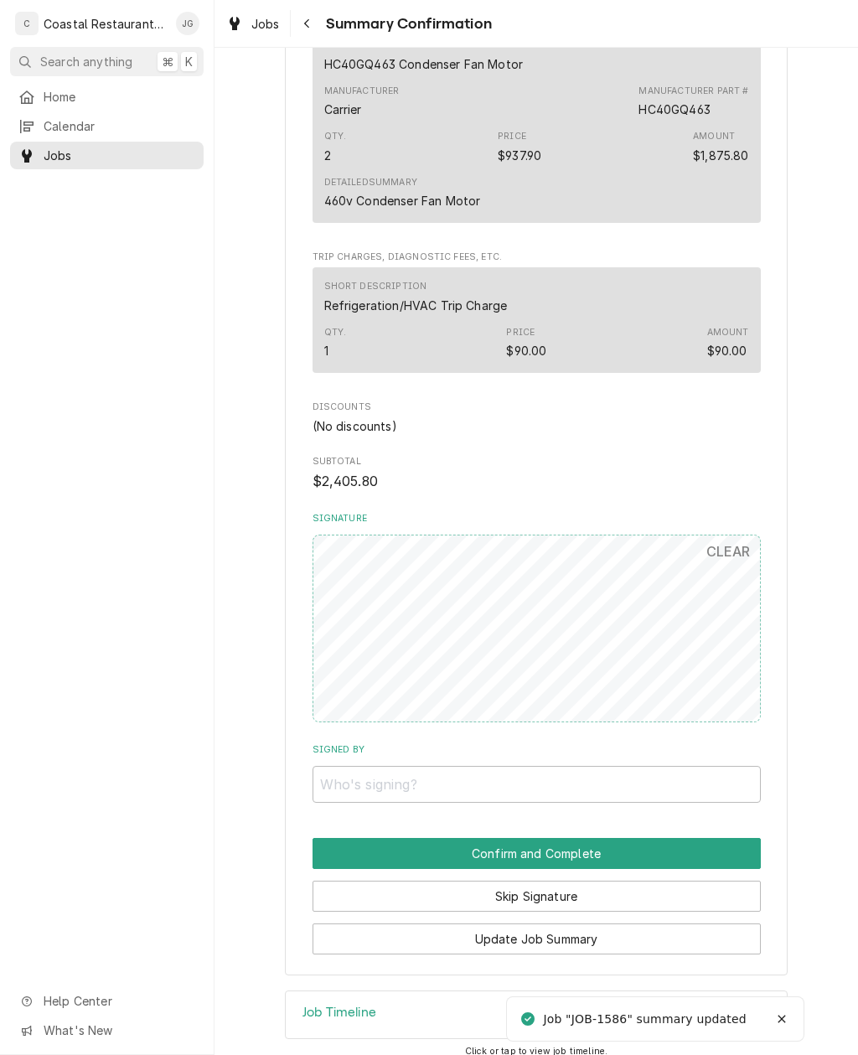
scroll to position [775, 0]
click at [530, 770] on input "Signed By" at bounding box center [536, 784] width 448 height 37
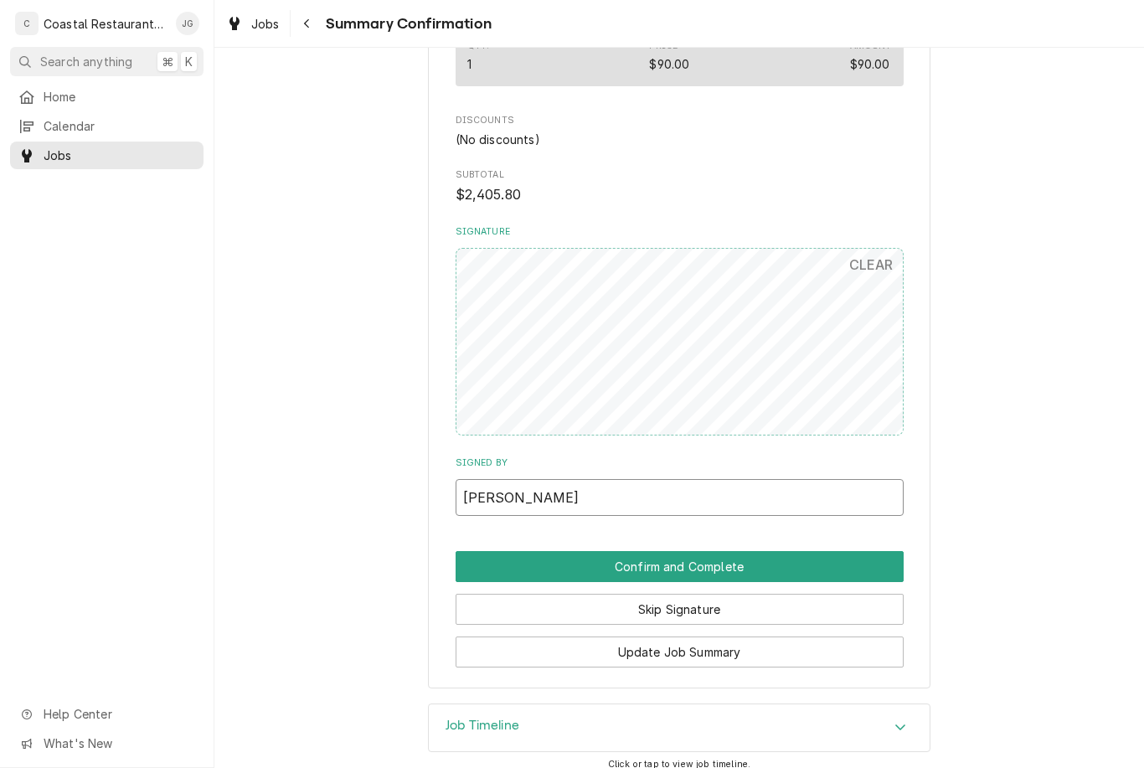
scroll to position [1061, 0]
type input "Kristen"
click at [807, 552] on button "Confirm and Complete" at bounding box center [680, 567] width 448 height 31
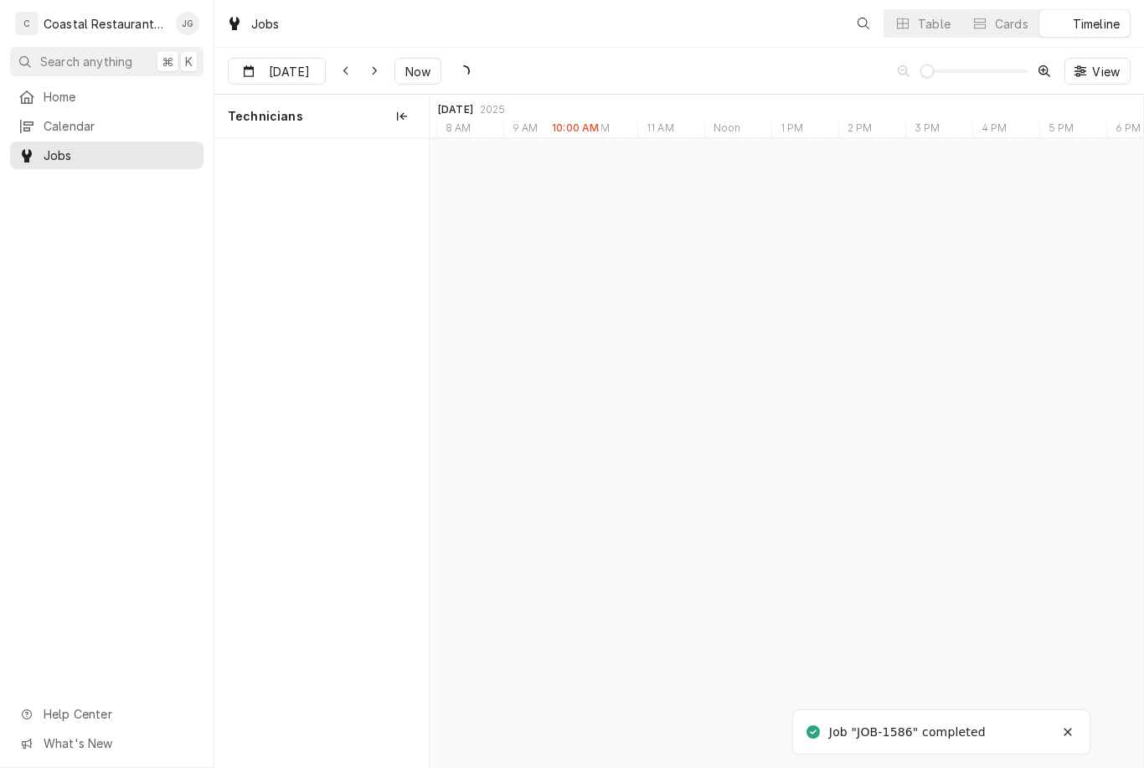
scroll to position [0, 14133]
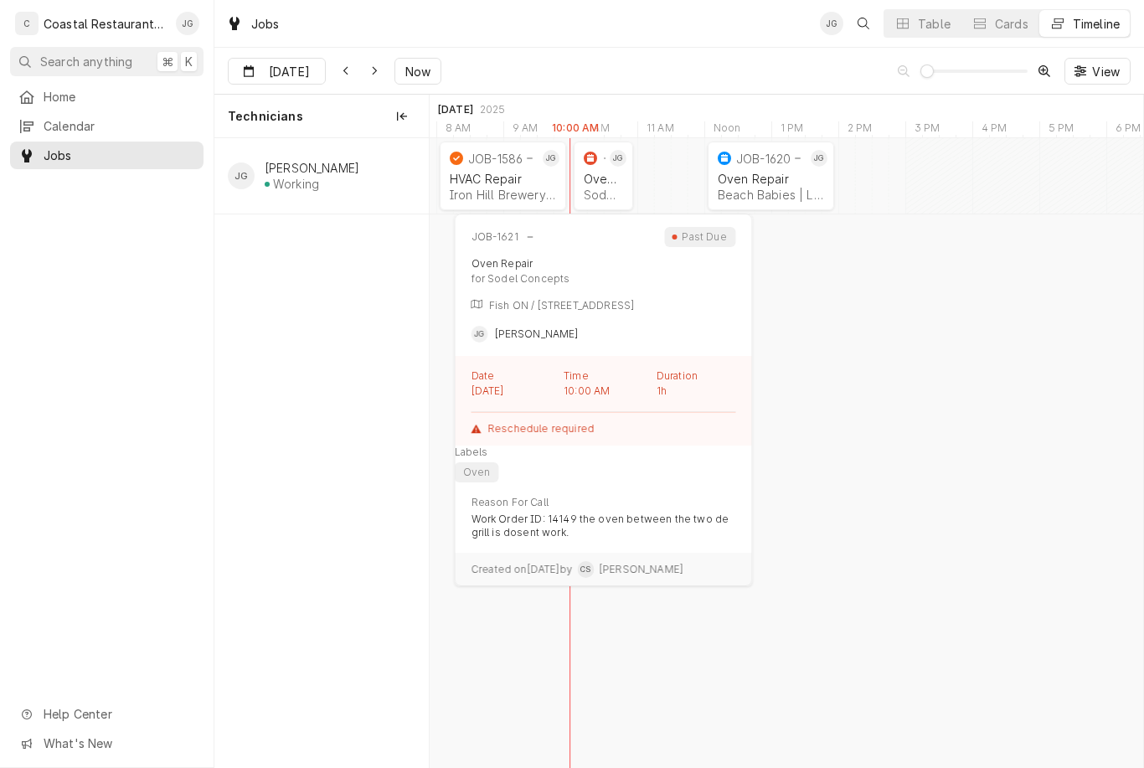
click at [614, 174] on div "Oven Repair" at bounding box center [603, 179] width 39 height 14
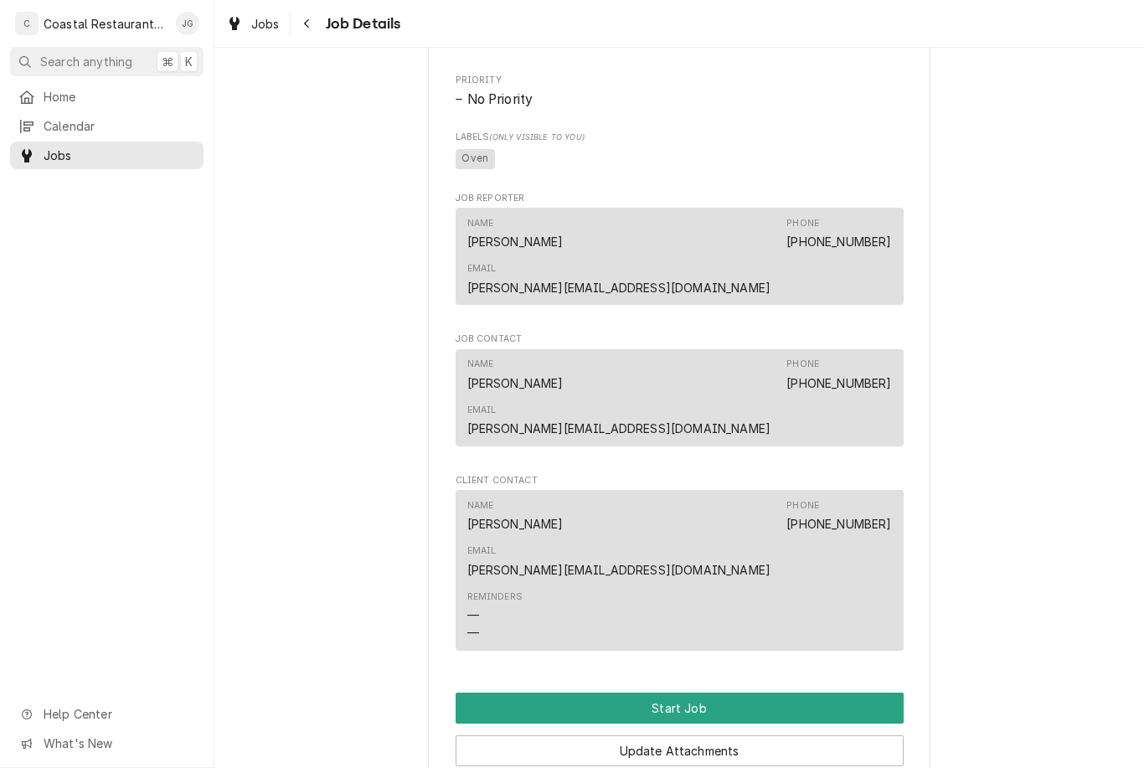
scroll to position [874, 0]
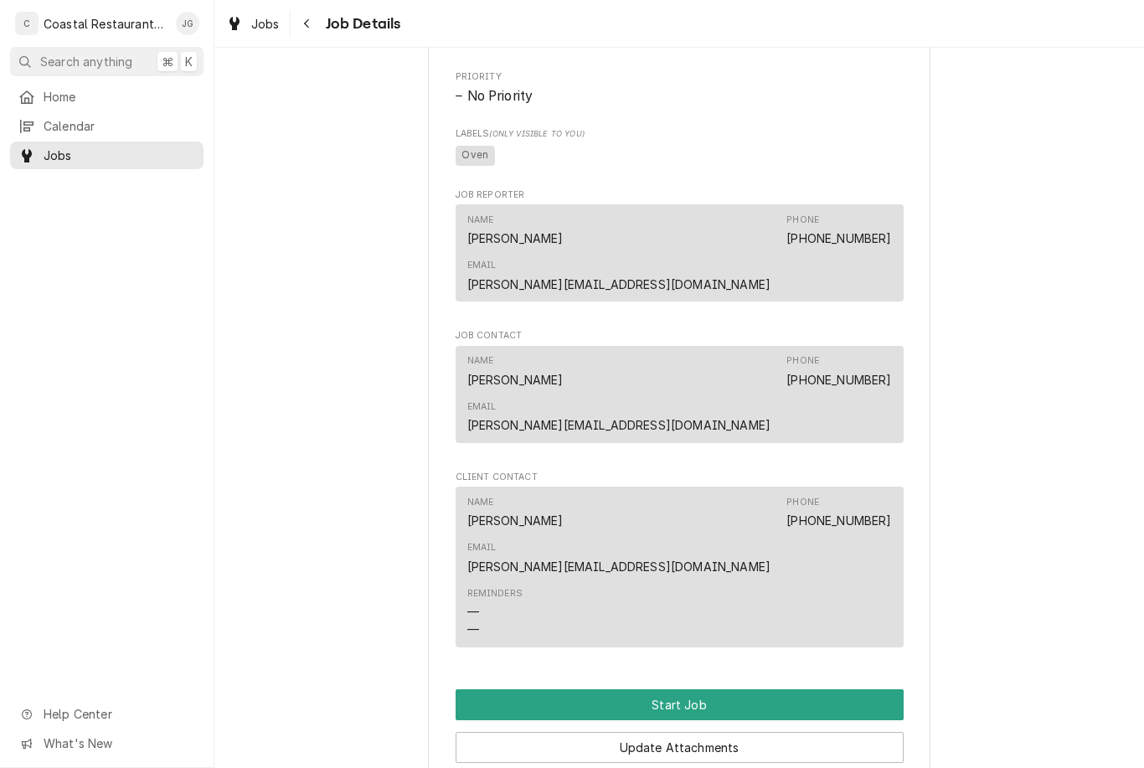
click at [685, 689] on button "Start Job" at bounding box center [680, 704] width 448 height 31
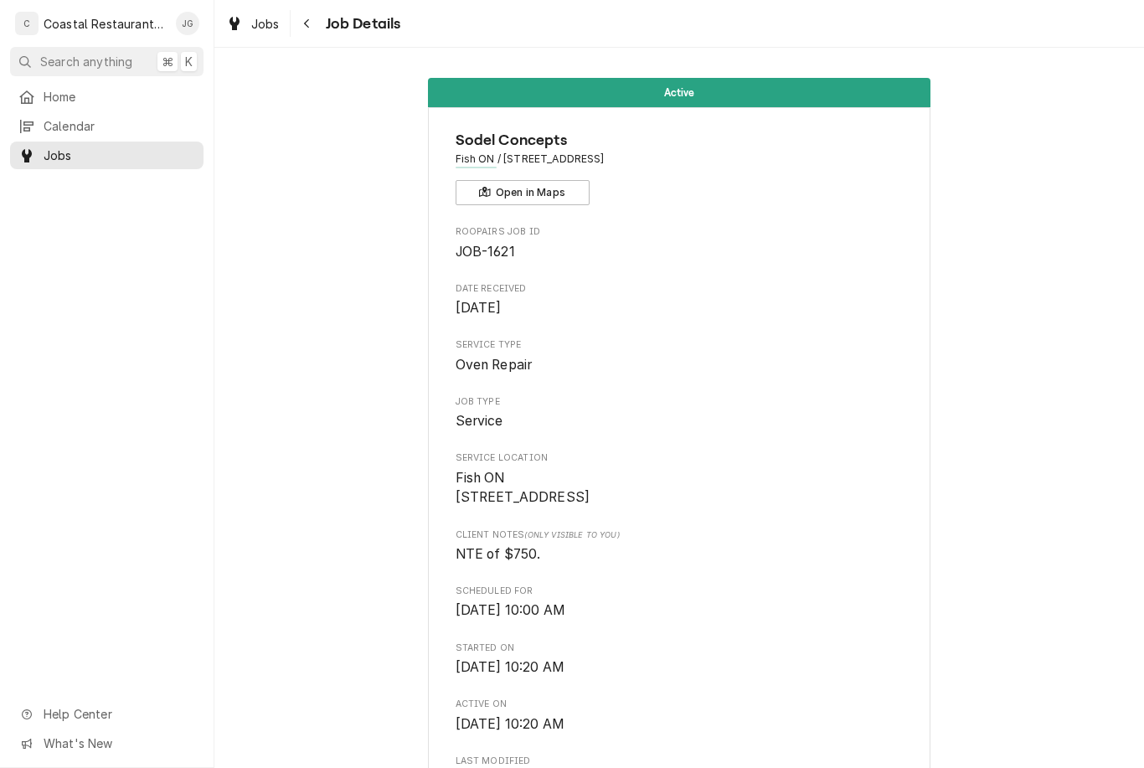
click at [80, 120] on span "Calendar" at bounding box center [120, 126] width 152 height 18
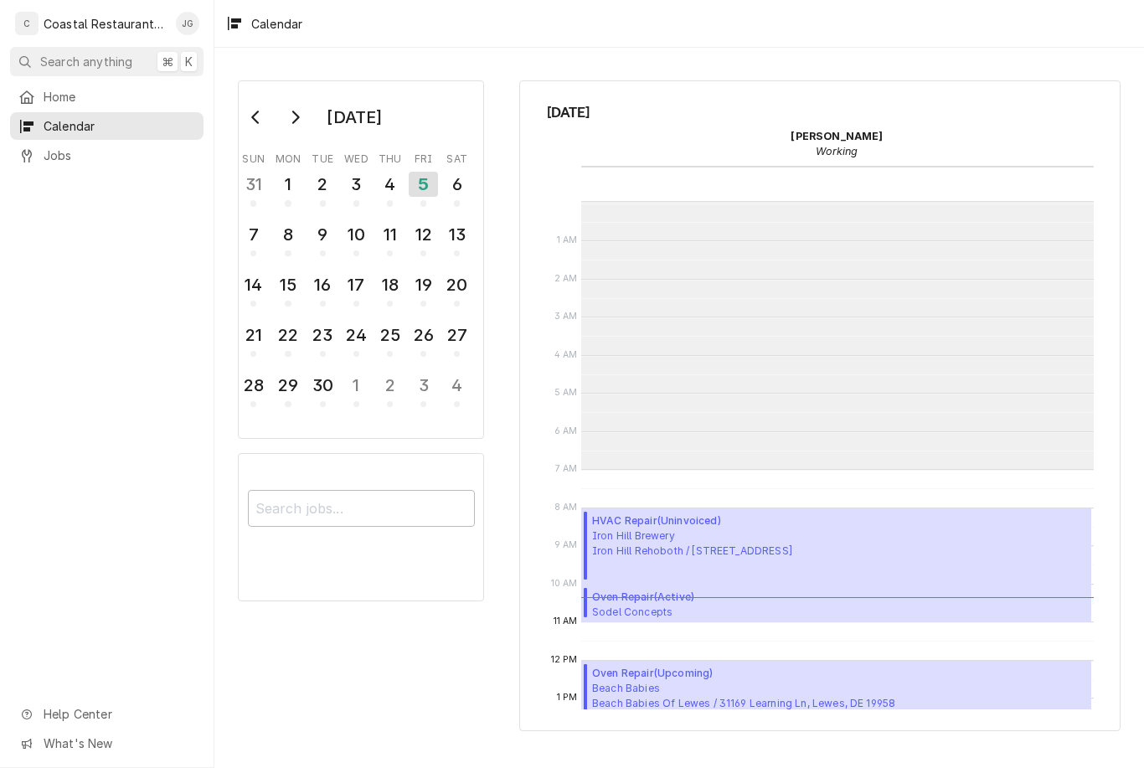
scroll to position [267, 0]
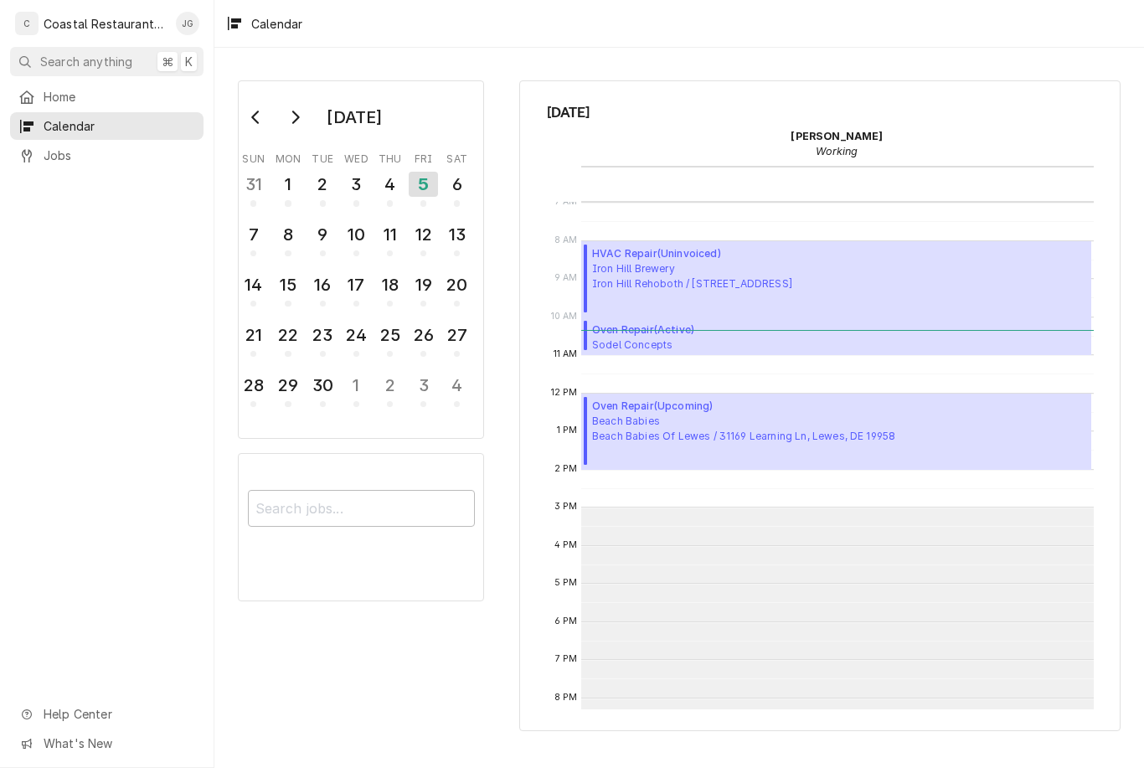
click at [85, 90] on span "Home" at bounding box center [120, 97] width 152 height 18
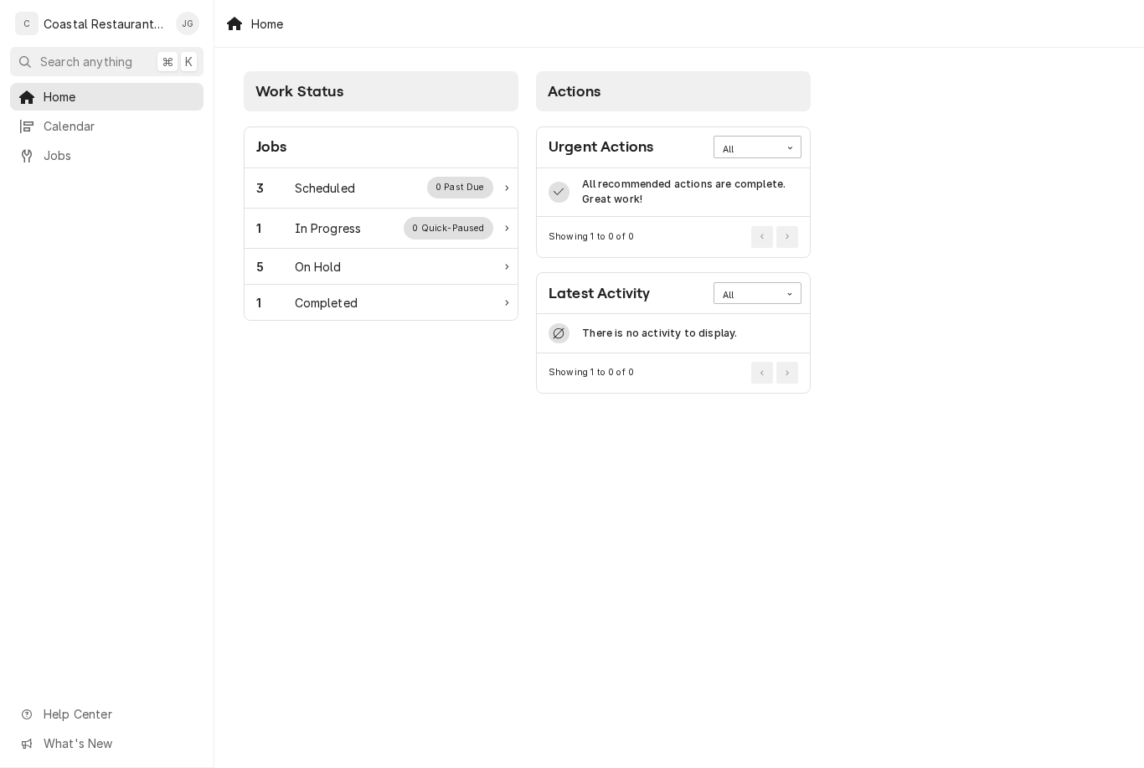
click at [354, 187] on div "Scheduled" at bounding box center [325, 188] width 60 height 18
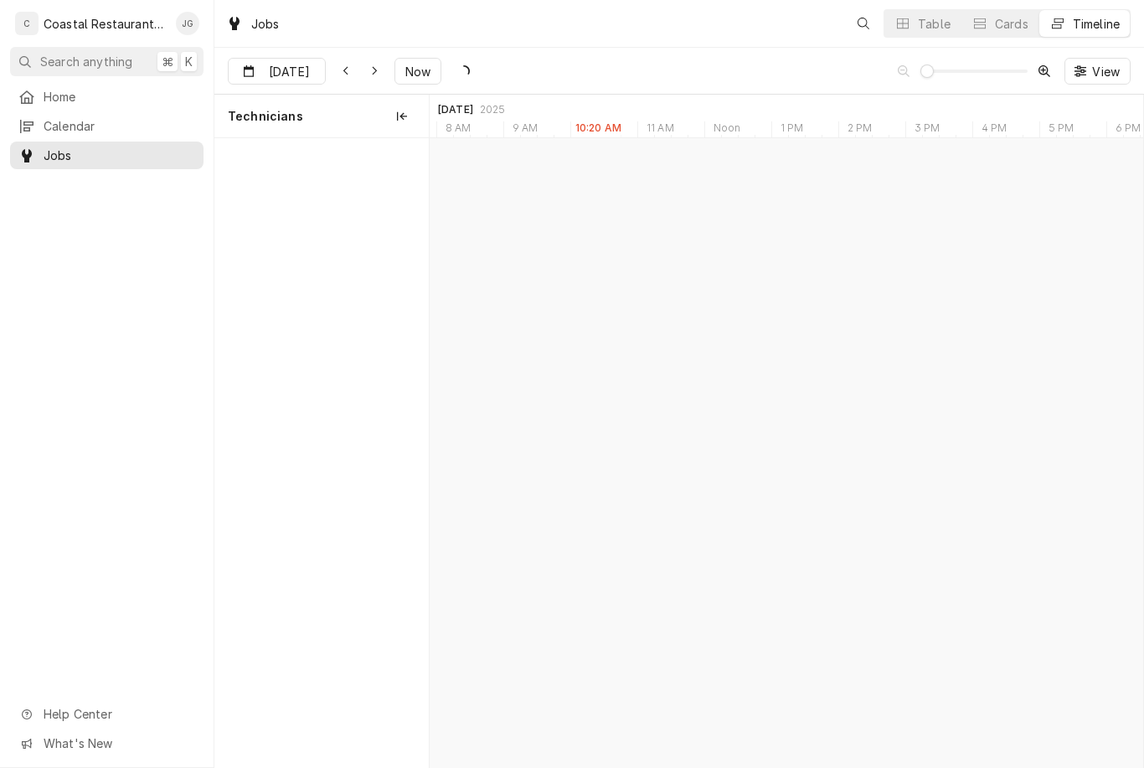
scroll to position [0, 14133]
